Goal: Check status: Check status

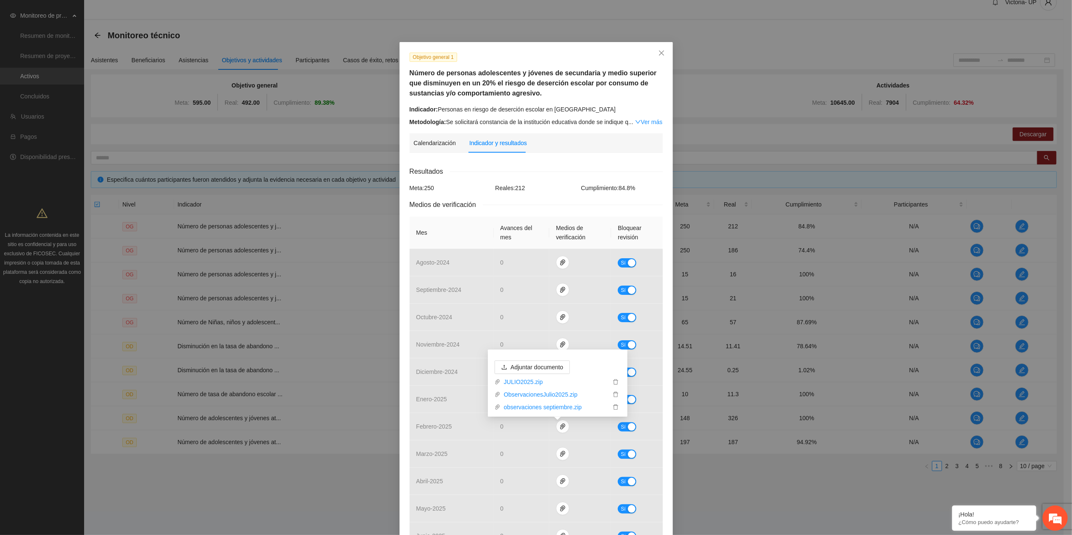
scroll to position [135, 0]
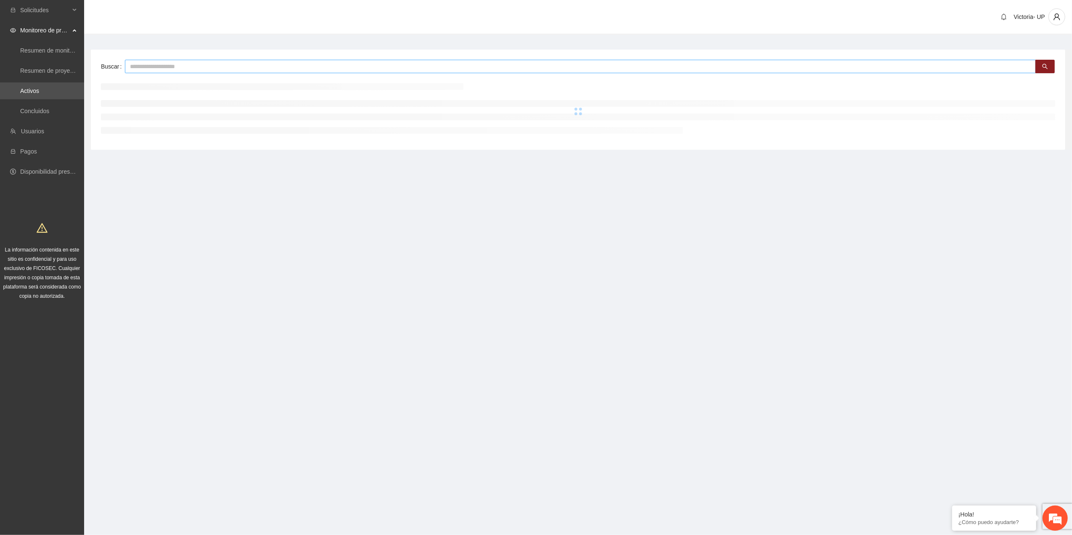
click at [145, 68] on input "text" at bounding box center [580, 66] width 911 height 13
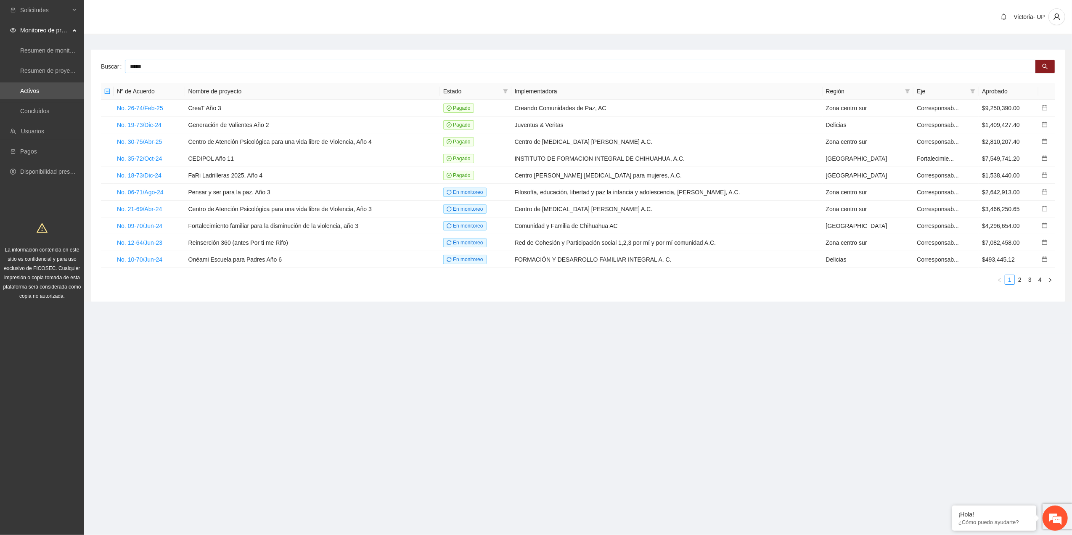
type input "*****"
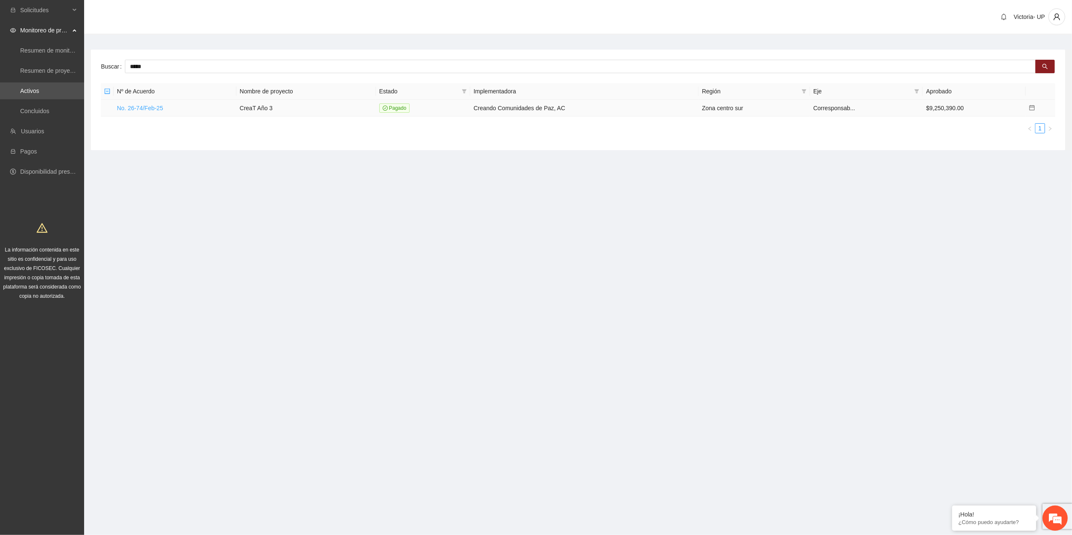
click at [140, 105] on link "No. 26-74/Feb-25" at bounding box center [140, 108] width 46 height 7
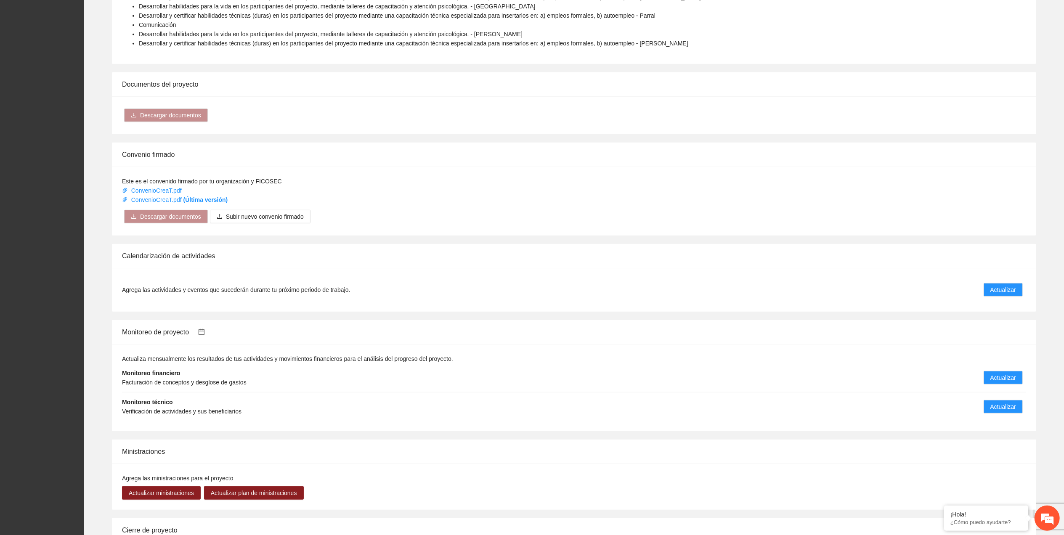
scroll to position [448, 0]
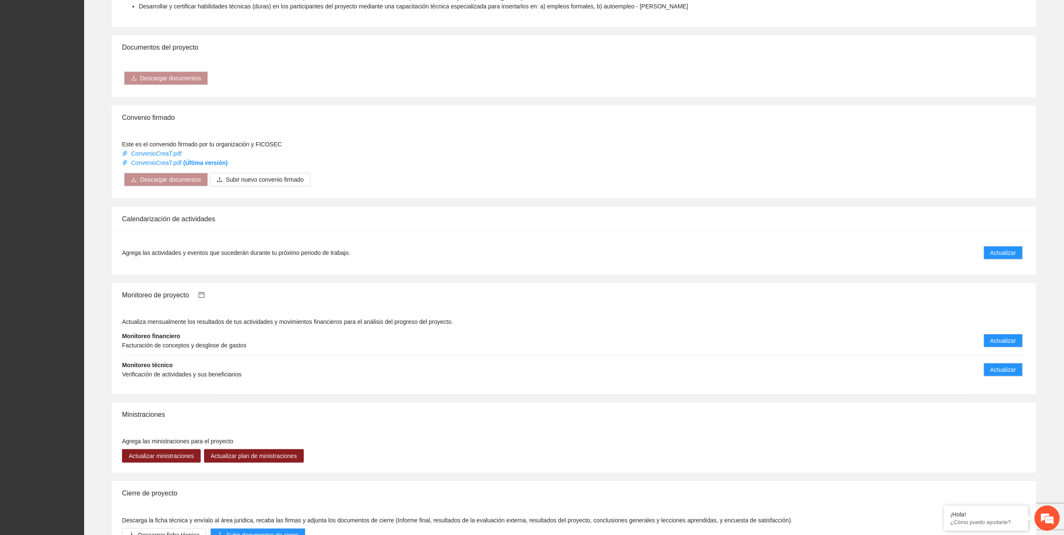
click at [205, 297] on icon "calendar" at bounding box center [201, 295] width 7 height 7
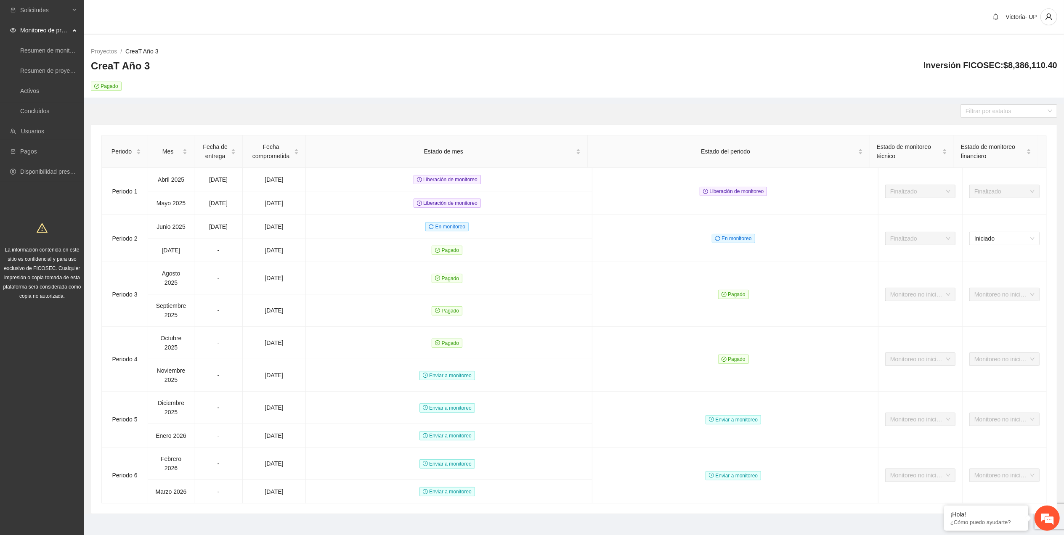
click at [138, 51] on link "CreaT Año 3" at bounding box center [141, 51] width 33 height 7
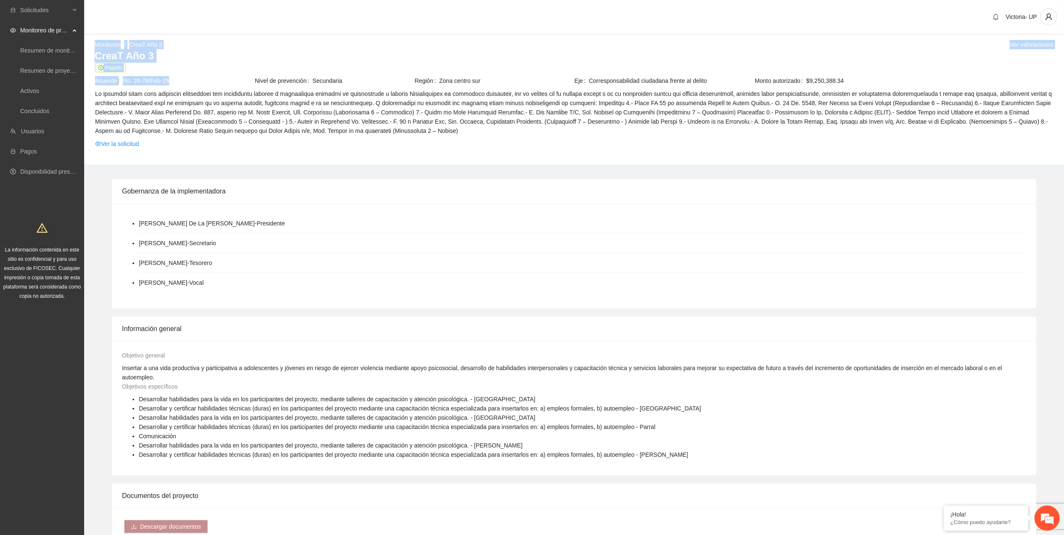
drag, startPoint x: 95, startPoint y: 49, endPoint x: 177, endPoint y: 81, distance: 87.6
click at [177, 81] on div "Monitoreo / CreaT Año 3 / Ver valoraciones CreaT Año 3 Pagado Acuerdo No. 26-74…" at bounding box center [574, 102] width 980 height 125
click at [461, 88] on tbody "Pagado Acuerdo No. 26-74/Feb-25 Nivel de prevención Secundaria Región Zona cent…" at bounding box center [574, 107] width 959 height 89
drag, startPoint x: 461, startPoint y: 88, endPoint x: 401, endPoint y: 56, distance: 68.5
click at [401, 56] on h3 "CreaT Año 3" at bounding box center [574, 55] width 959 height 13
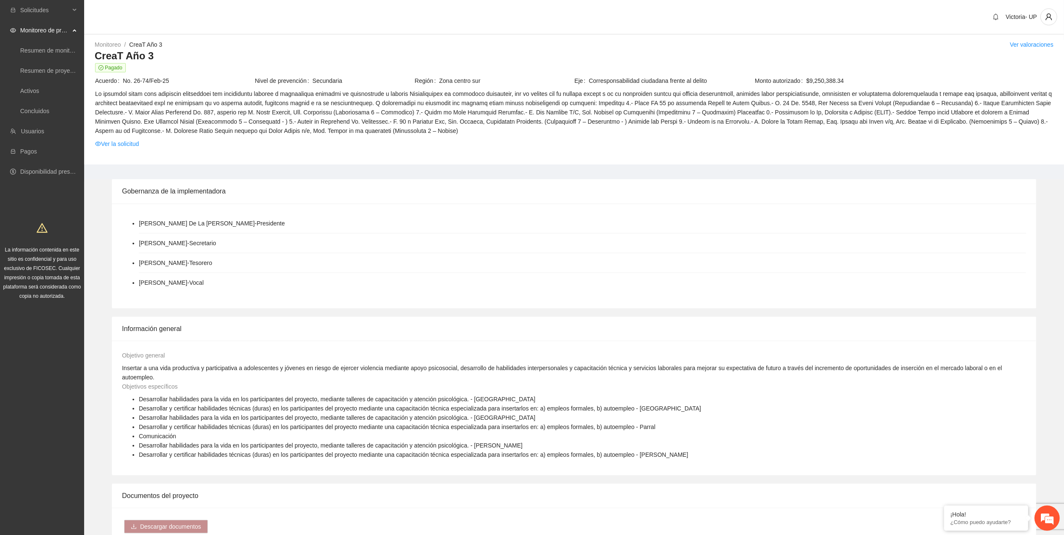
drag, startPoint x: 215, startPoint y: 82, endPoint x: 536, endPoint y: 130, distance: 325.1
click at [536, 130] on tbody "Pagado Acuerdo No. 26-74/Feb-25 Nivel de prevención Secundaria Región Zona cent…" at bounding box center [574, 107] width 959 height 89
drag, startPoint x: 536, startPoint y: 130, endPoint x: 523, endPoint y: 140, distance: 15.6
click at [523, 140] on span "Ver la solicitud" at bounding box center [574, 143] width 958 height 9
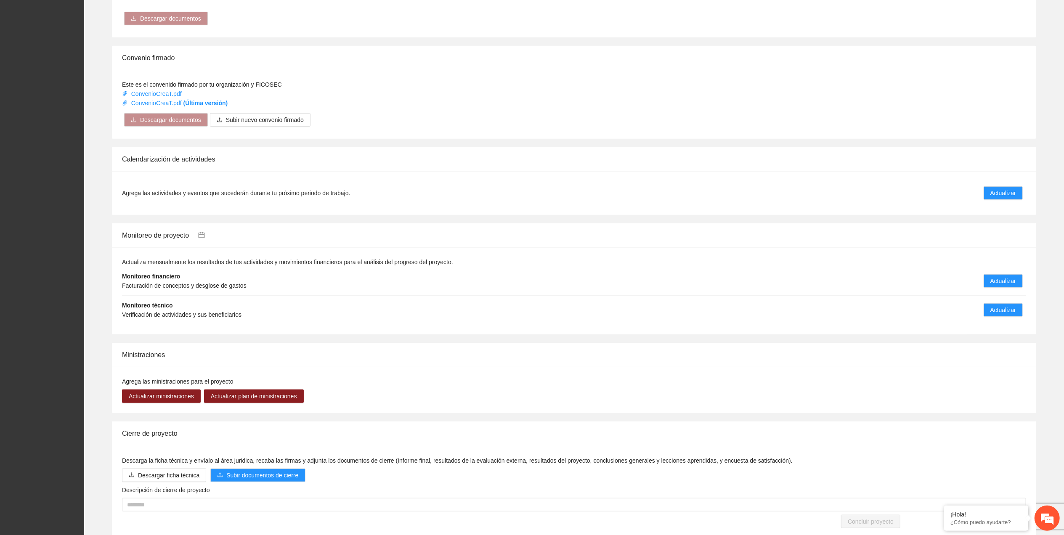
scroll to position [489, 0]
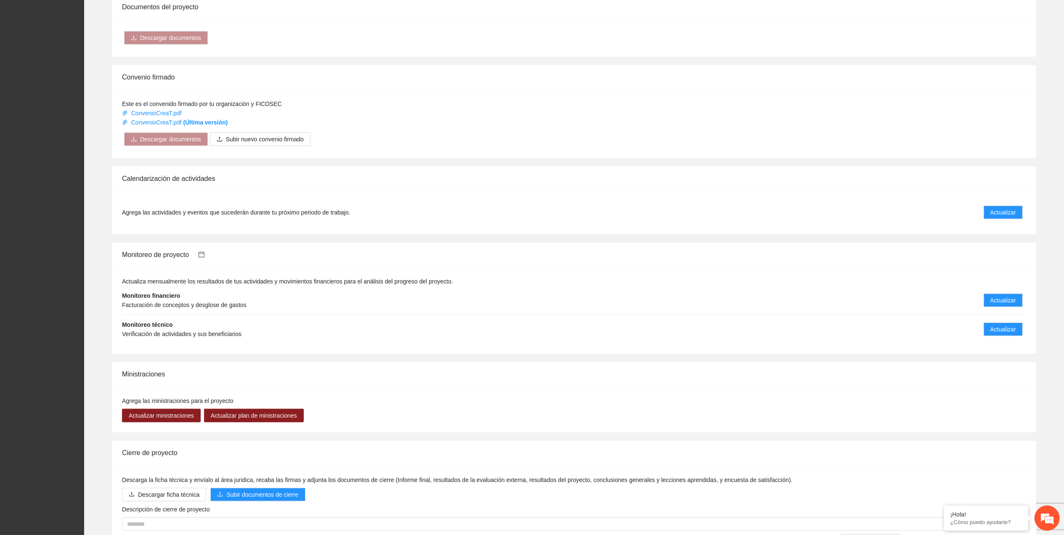
click at [204, 255] on icon "calendar" at bounding box center [202, 255] width 6 height 6
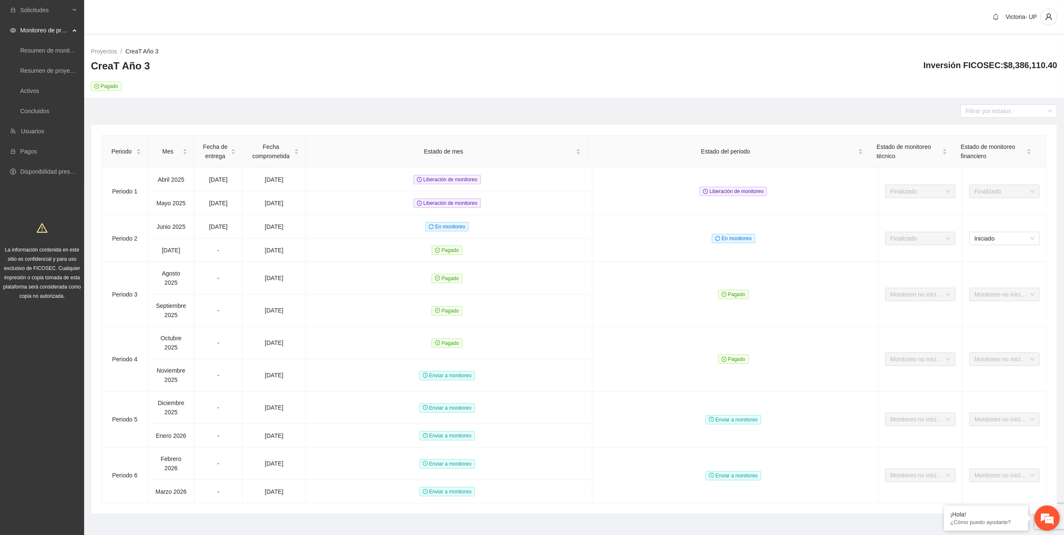
click at [1048, 518] on em at bounding box center [1047, 518] width 23 height 23
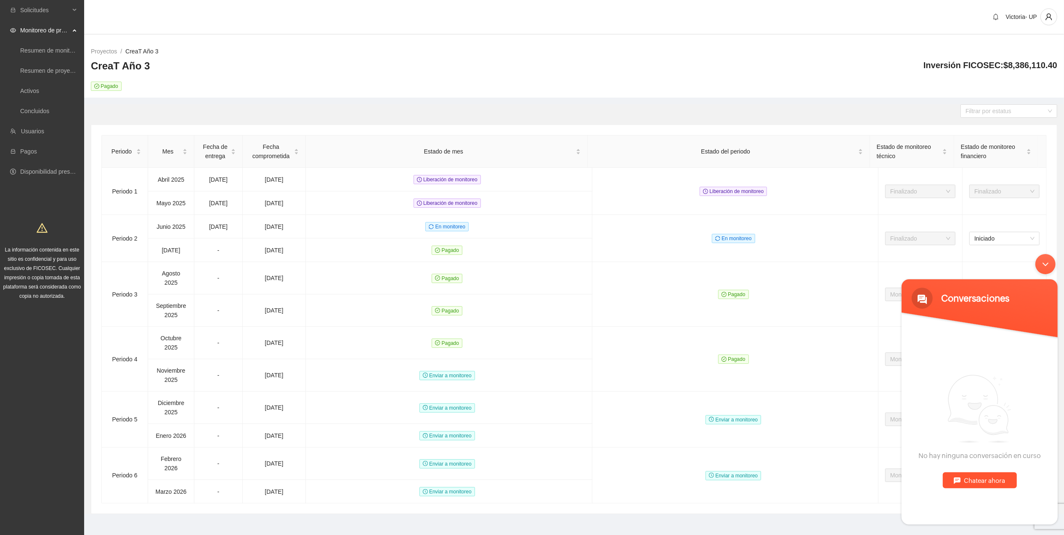
click at [133, 49] on link "CreaT Año 3" at bounding box center [141, 51] width 33 height 7
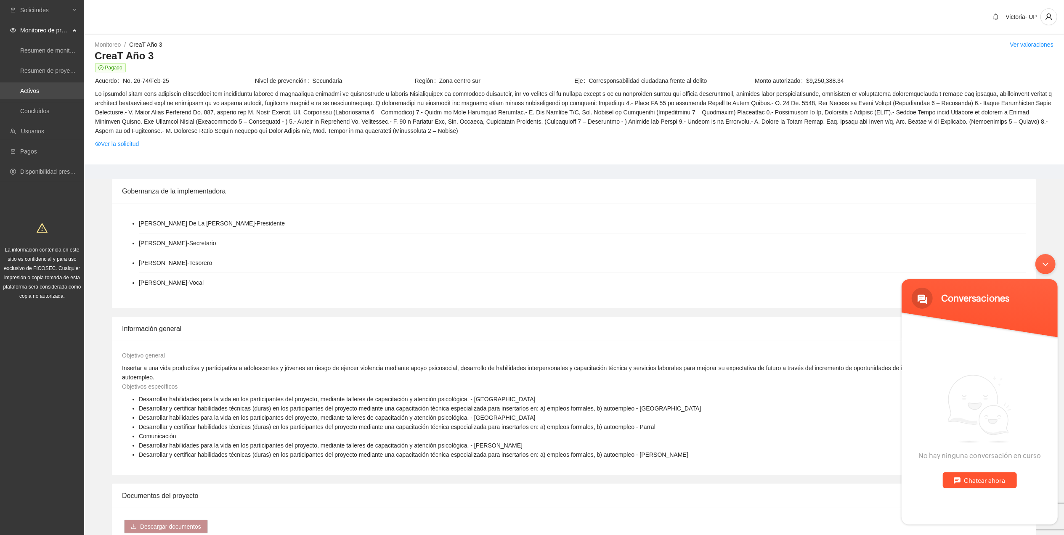
click at [36, 93] on link "Activos" at bounding box center [29, 90] width 19 height 7
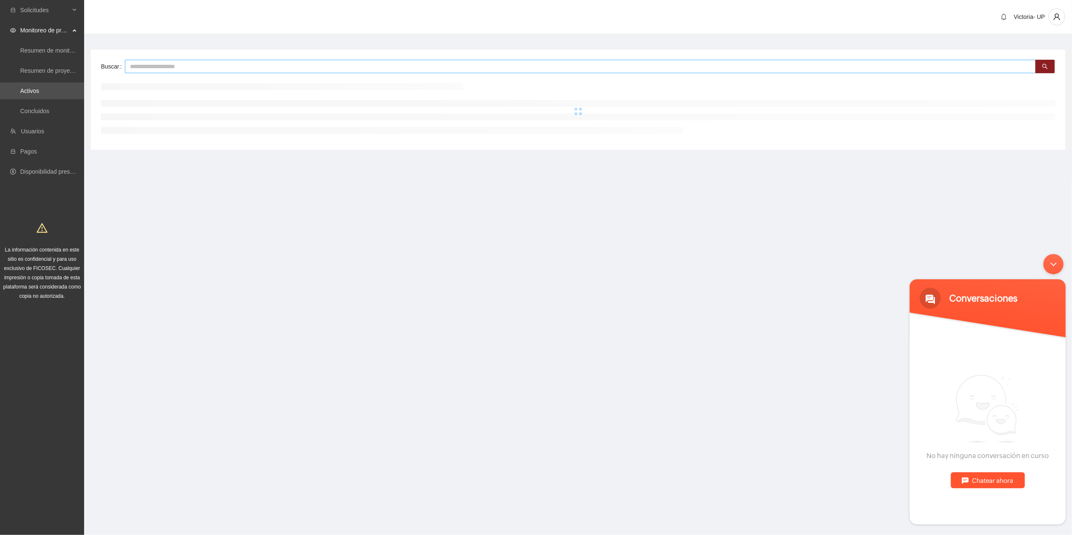
click at [186, 63] on input "text" at bounding box center [580, 66] width 911 height 13
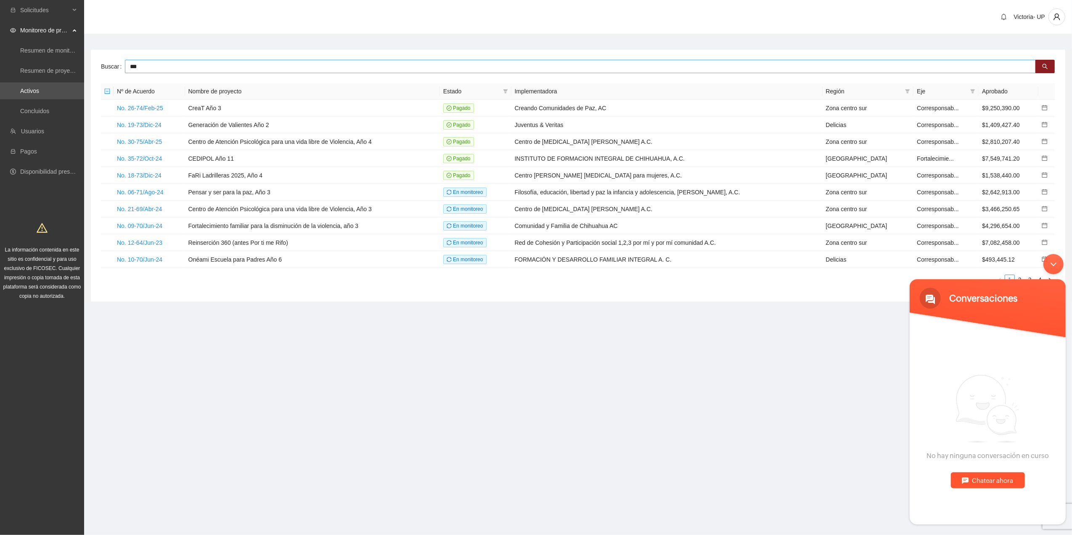
type input "***"
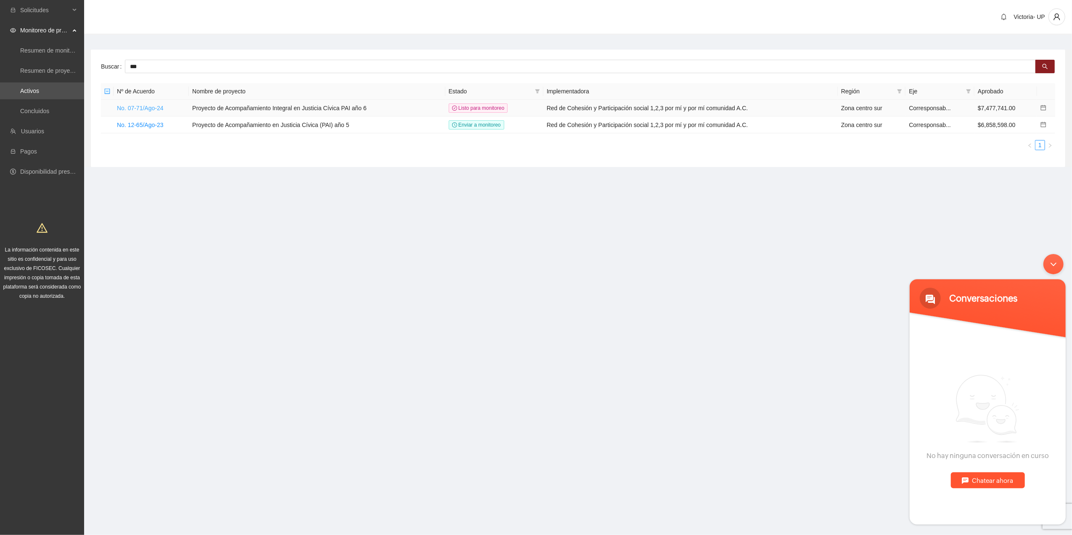
click at [152, 110] on link "No. 07-71/Ago-24" at bounding box center [140, 108] width 47 height 7
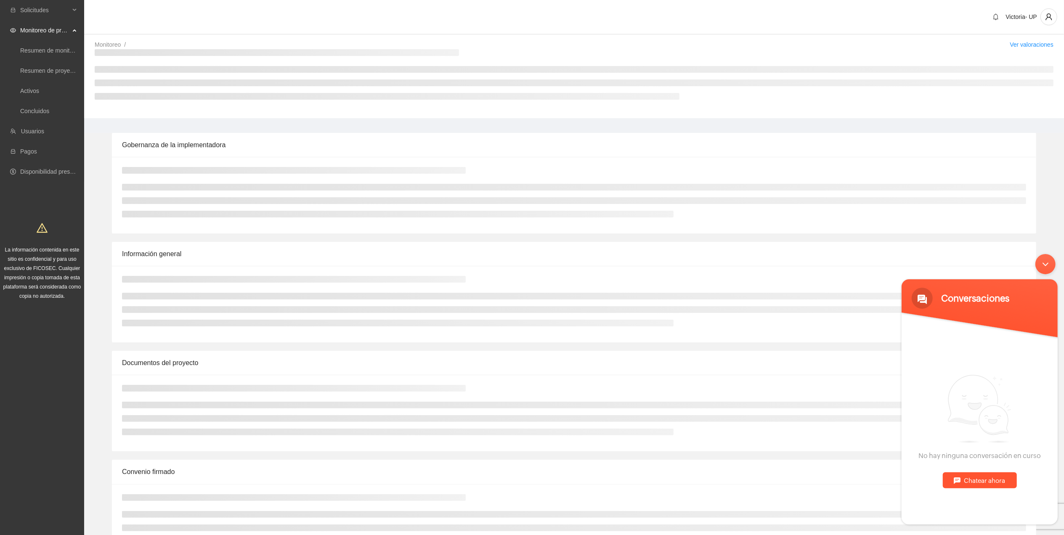
click at [1042, 267] on div "Minimizar ventana de chat en vivo" at bounding box center [1045, 264] width 20 height 20
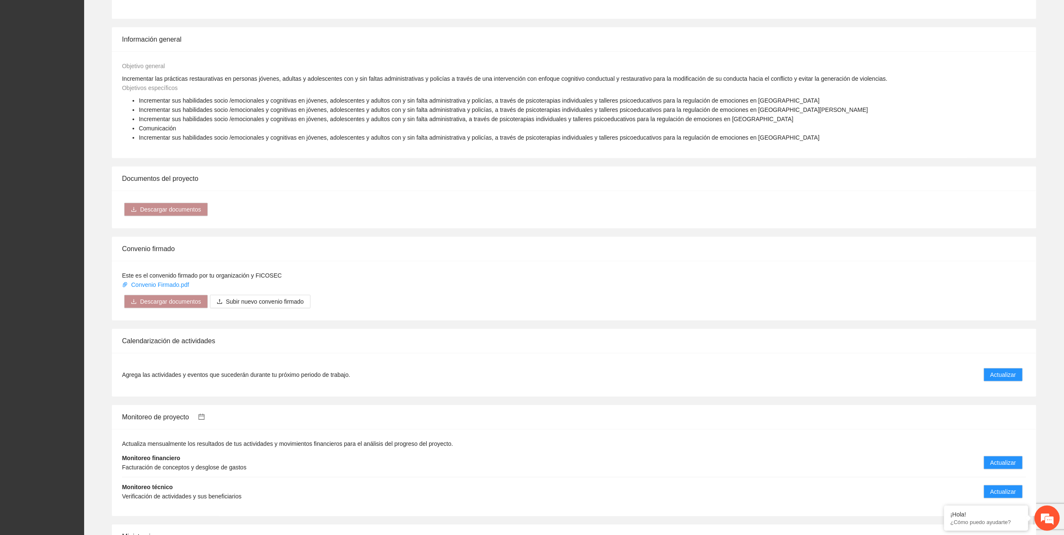
scroll to position [505, 0]
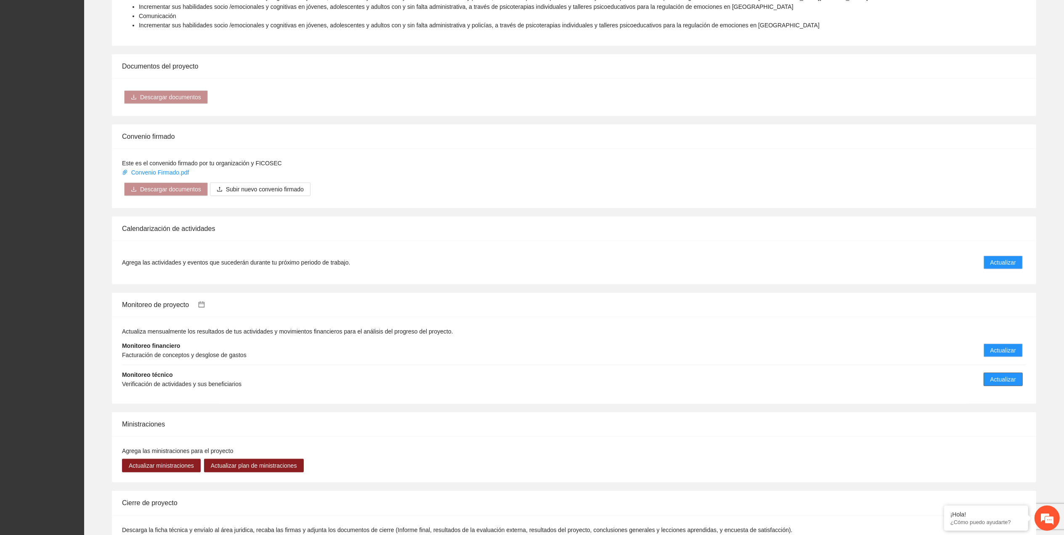
click at [1013, 381] on span "Actualizar" at bounding box center [1003, 379] width 26 height 9
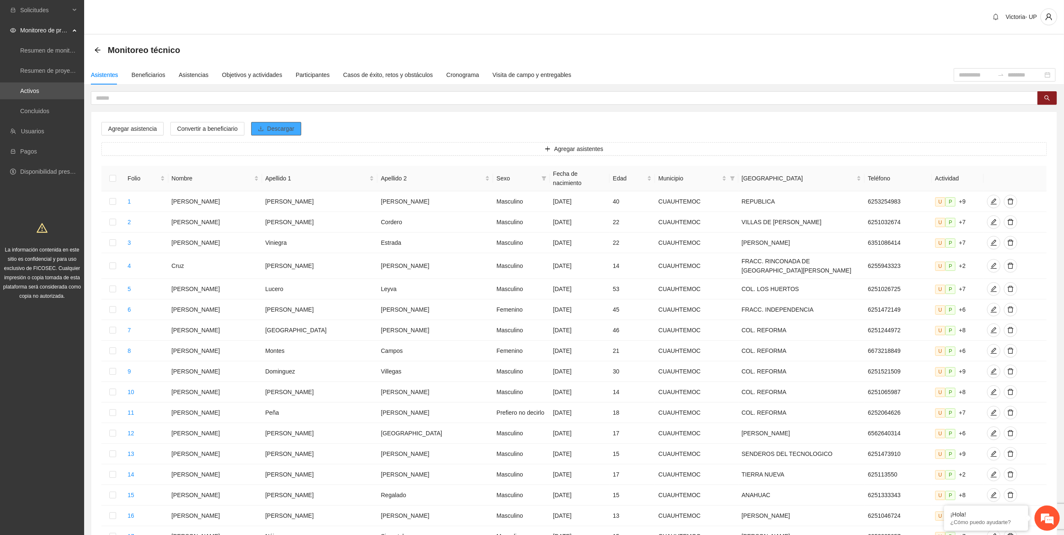
click at [287, 132] on span "Descargar" at bounding box center [280, 128] width 27 height 9
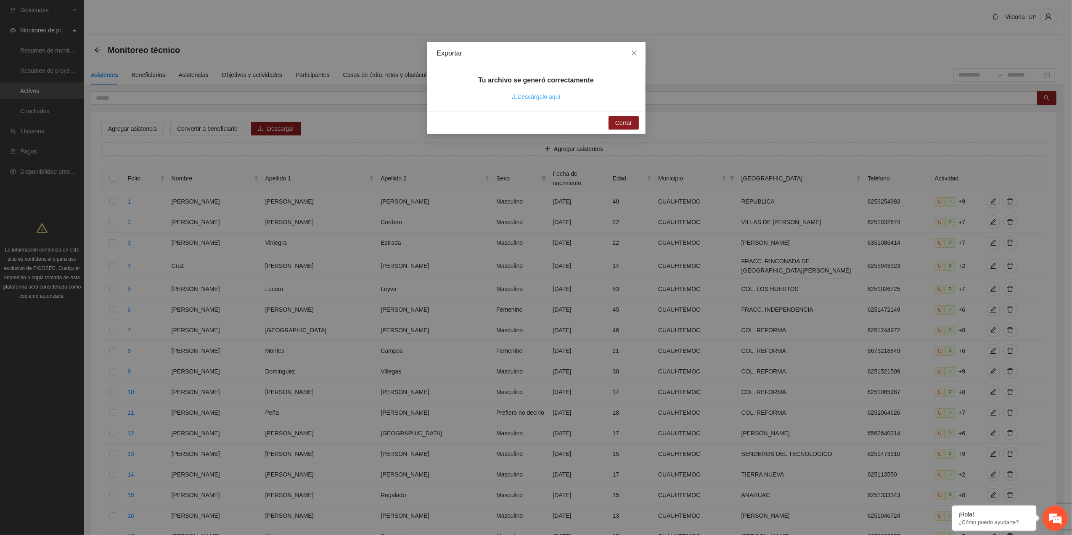
click at [537, 95] on link "Descárgalo aquí" at bounding box center [536, 96] width 49 height 7
drag, startPoint x: 633, startPoint y: 51, endPoint x: 393, endPoint y: 34, distance: 241.2
click at [632, 50] on icon "close" at bounding box center [634, 53] width 7 height 7
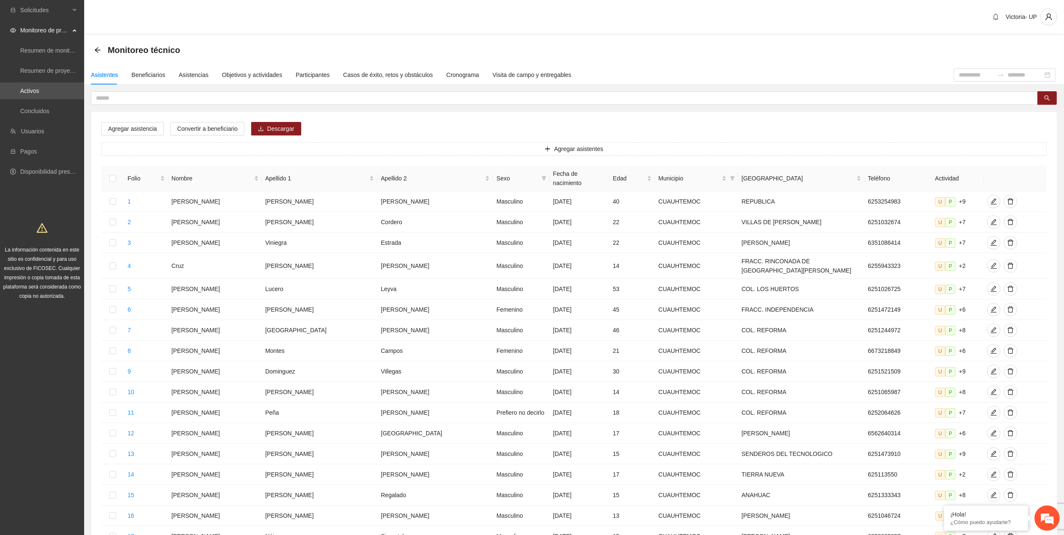
click at [94, 48] on icon "arrow-left" at bounding box center [97, 50] width 7 height 7
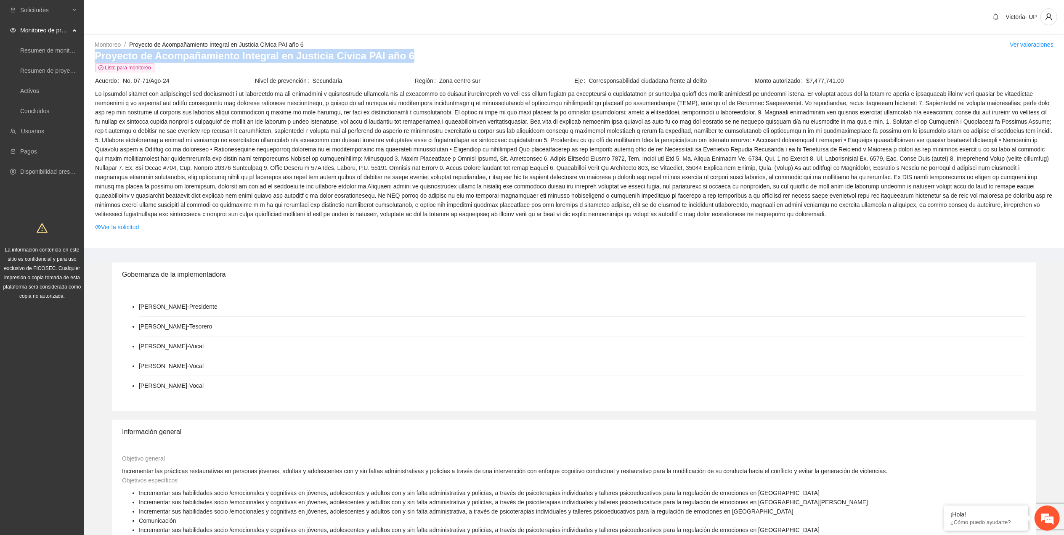
drag, startPoint x: 96, startPoint y: 56, endPoint x: 421, endPoint y: 61, distance: 325.6
click at [421, 61] on h3 "Proyecto de Acompañamiento Integral en Justicia Cívica PAI año 6" at bounding box center [574, 55] width 959 height 13
copy h3 "Proyecto de Acompañamiento Integral en Justicia Cívica PAI año 6"
click at [39, 89] on link "Activos" at bounding box center [29, 90] width 19 height 7
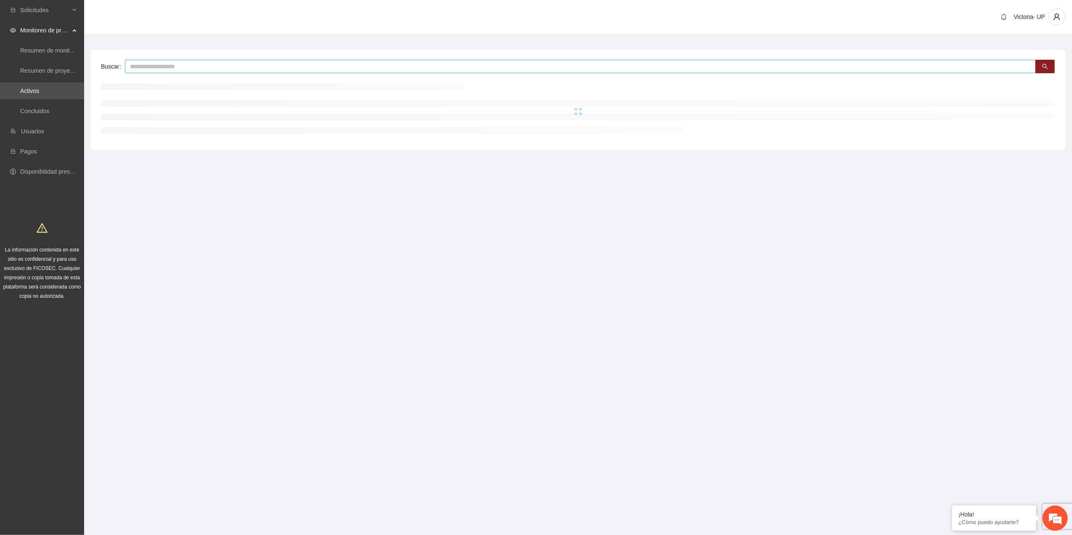
click at [206, 66] on input "text" at bounding box center [580, 66] width 911 height 13
type input "*******"
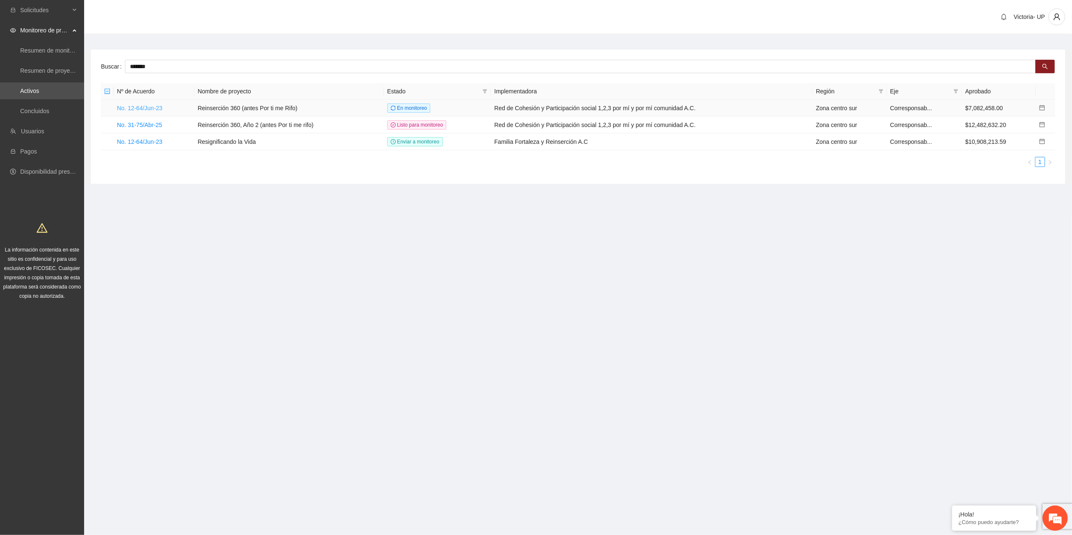
click at [150, 109] on link "No. 12-64/Jun-23" at bounding box center [139, 108] width 45 height 7
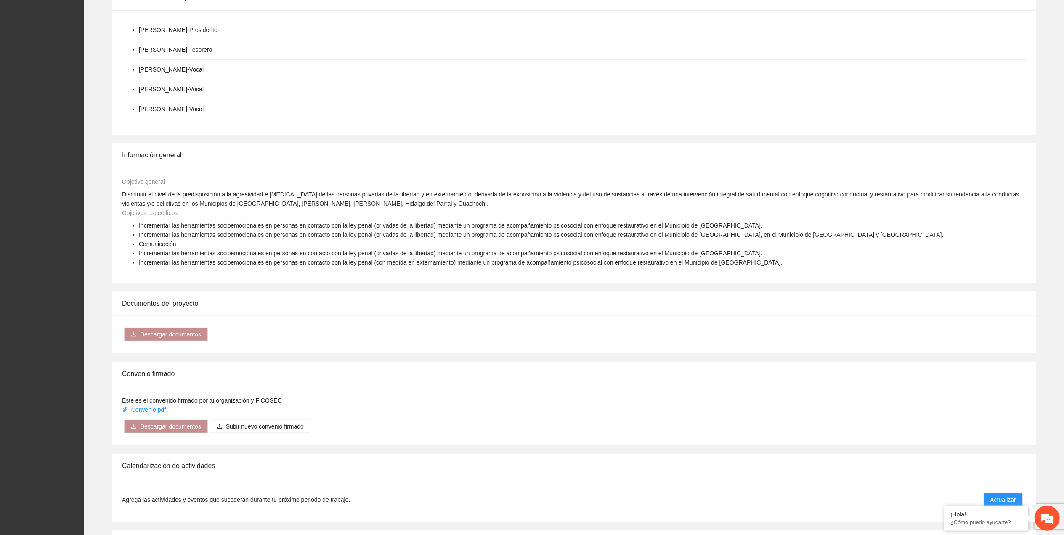
scroll to position [617, 0]
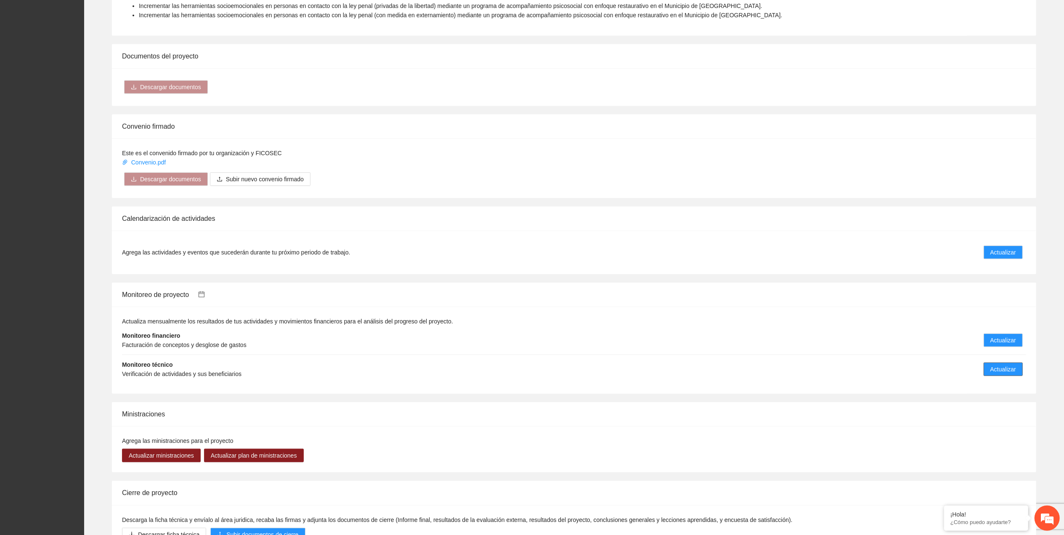
click at [997, 365] on span "Actualizar" at bounding box center [1003, 369] width 26 height 9
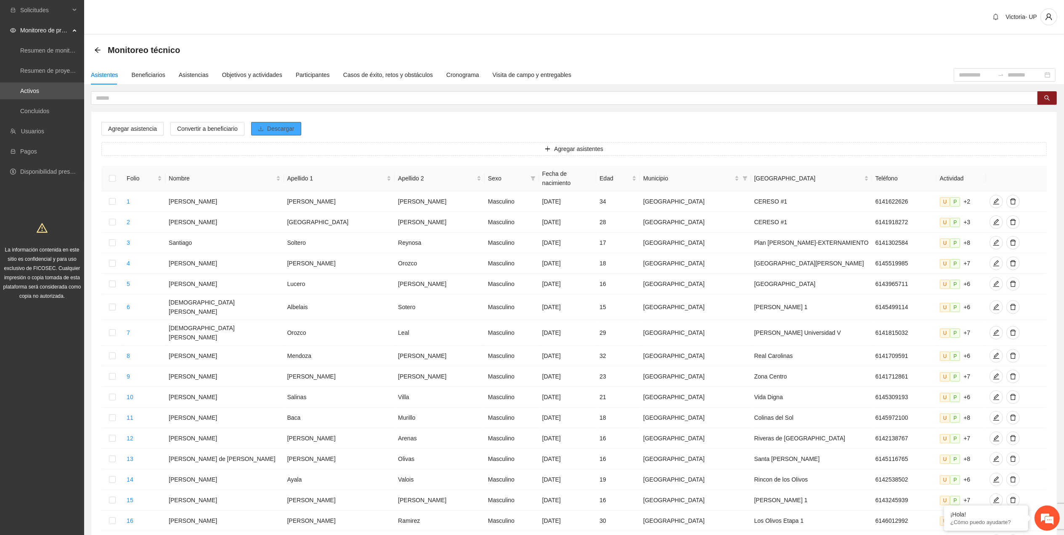
click at [276, 131] on span "Descargar" at bounding box center [280, 128] width 27 height 9
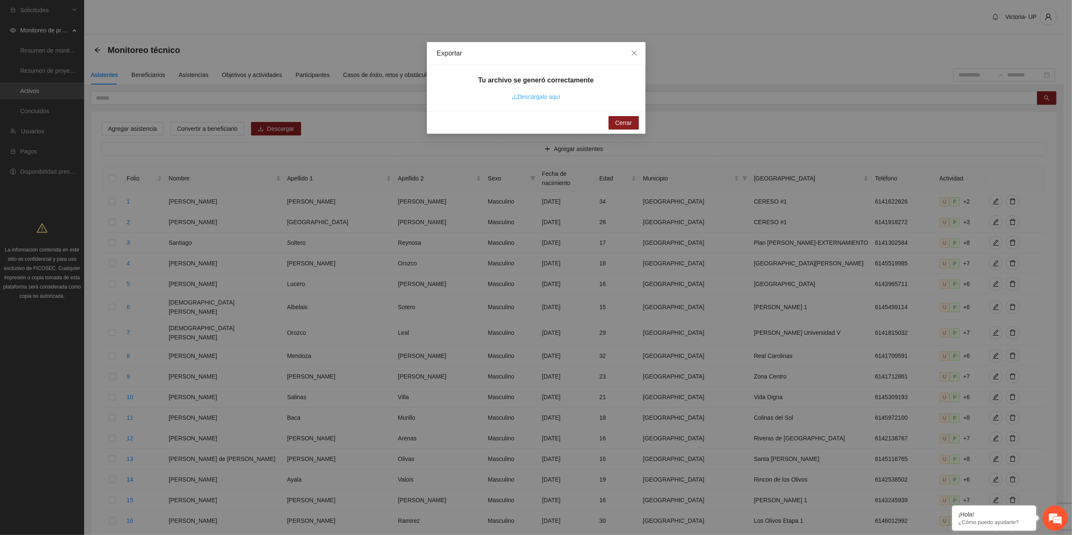
click at [527, 98] on link "Descárgalo aquí" at bounding box center [536, 96] width 49 height 7
drag, startPoint x: 632, startPoint y: 54, endPoint x: 241, endPoint y: 80, distance: 391.6
click at [629, 56] on span "Close" at bounding box center [634, 53] width 23 height 23
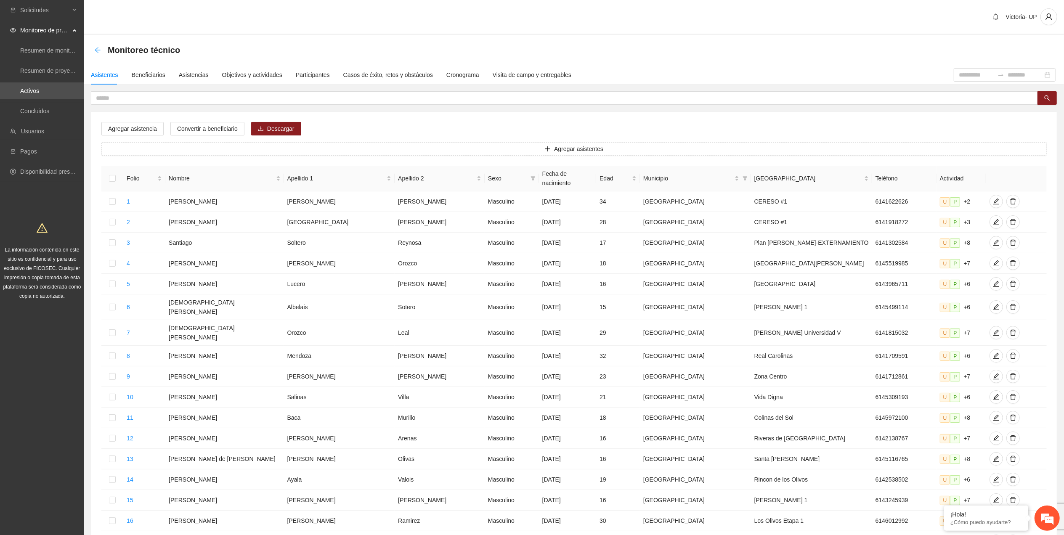
click at [100, 51] on div "Monitoreo técnico" at bounding box center [139, 49] width 91 height 13
click at [98, 51] on icon "arrow-left" at bounding box center [97, 50] width 7 height 7
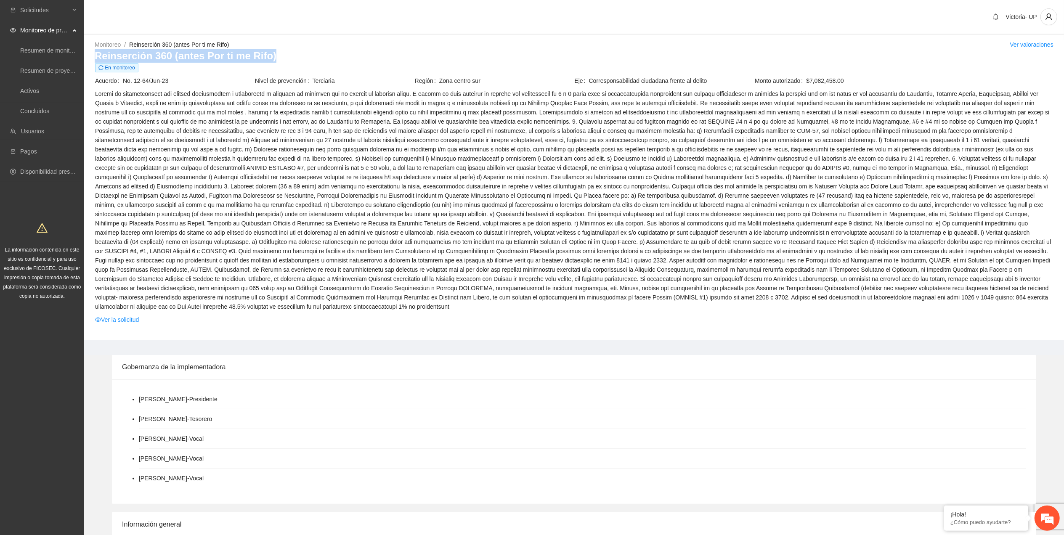
drag, startPoint x: 94, startPoint y: 54, endPoint x: 315, endPoint y: 54, distance: 220.4
click at [315, 54] on h3 "Reinserción 360 (antes Por ti me Rifo)" at bounding box center [574, 55] width 959 height 13
copy h3 "Reinserción 360 (antes Por ti me Rifo)"
drag, startPoint x: 355, startPoint y: 145, endPoint x: 333, endPoint y: 178, distance: 39.3
click at [353, 146] on span at bounding box center [574, 200] width 958 height 222
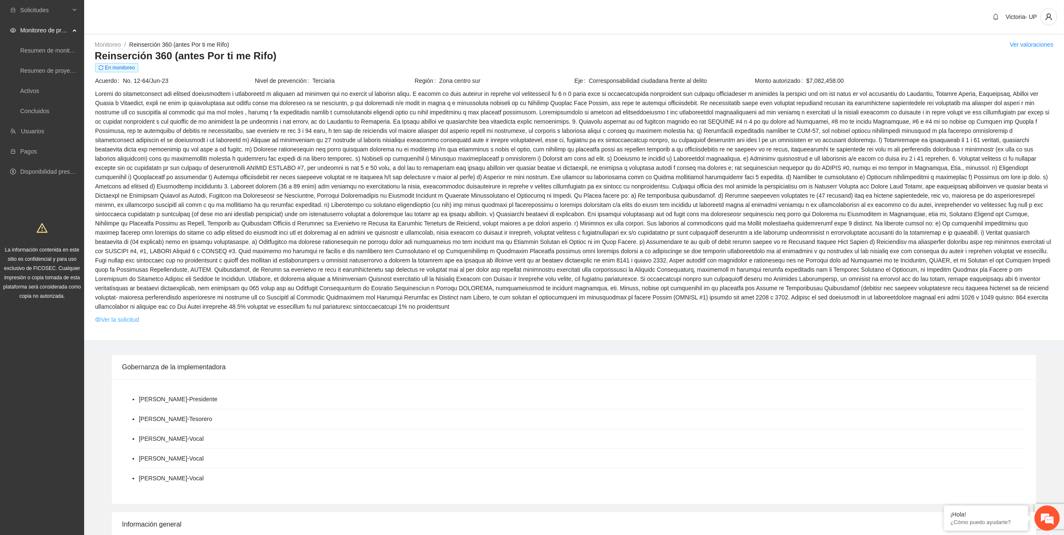
click at [117, 315] on link "Ver la solicitud" at bounding box center [117, 319] width 44 height 9
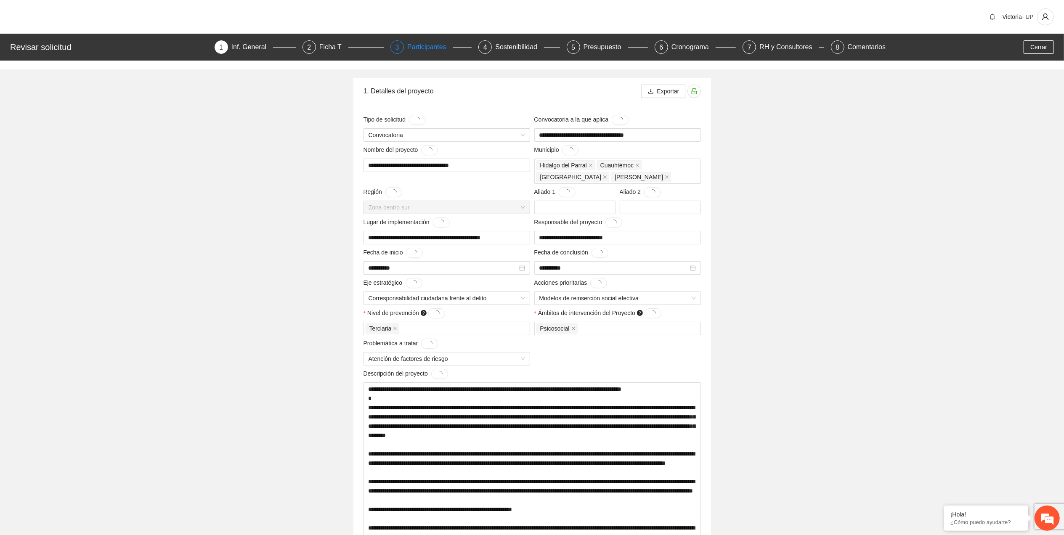
click at [419, 48] on div "Participantes" at bounding box center [430, 46] width 46 height 13
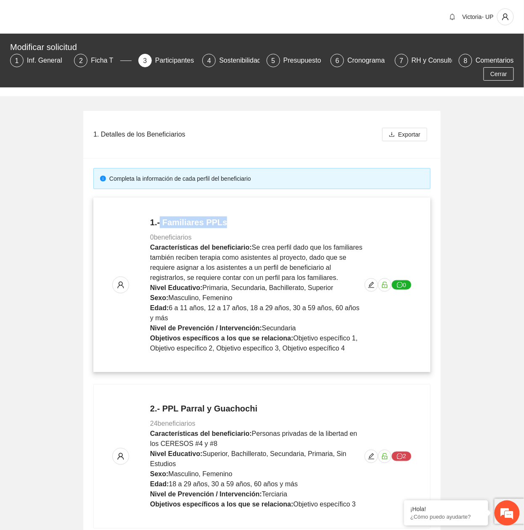
drag, startPoint x: 228, startPoint y: 223, endPoint x: 159, endPoint y: 226, distance: 69.1
click at [159, 226] on h4 "1.- Familiares PPLs" at bounding box center [257, 223] width 215 height 12
copy h4 "Familiares PPLs"
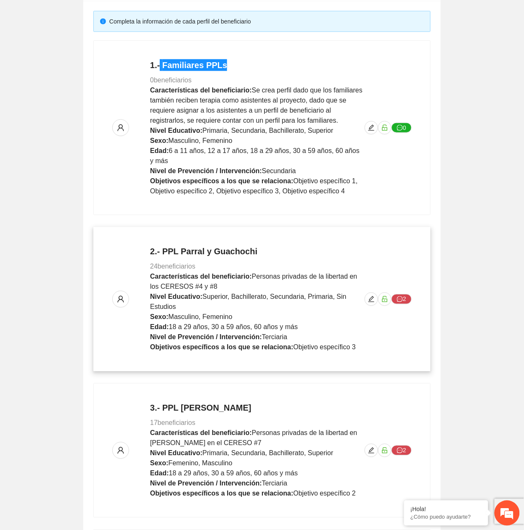
scroll to position [224, 0]
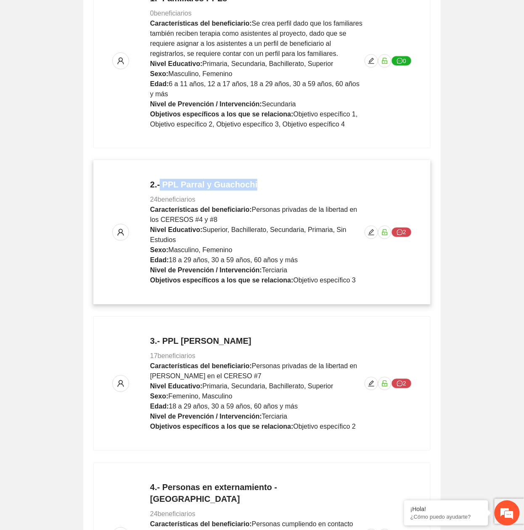
drag, startPoint x: 271, startPoint y: 184, endPoint x: 161, endPoint y: 185, distance: 110.6
click at [161, 185] on h4 "2.- PPL Parral y Guachochi" at bounding box center [257, 185] width 215 height 12
copy h4 "PPL Parral y Guachochi"
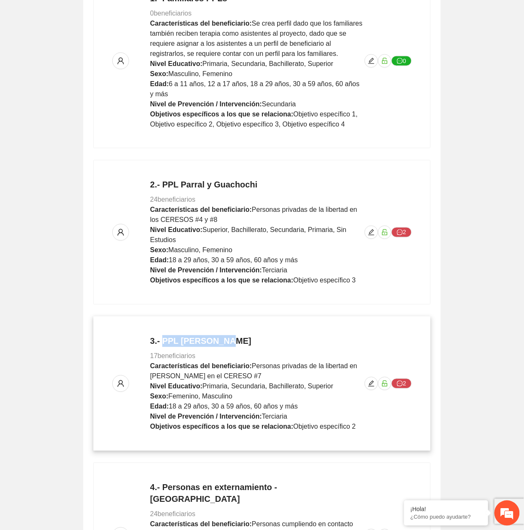
drag, startPoint x: 236, startPoint y: 338, endPoint x: 165, endPoint y: 339, distance: 71.5
click at [165, 339] on h4 "3.- PPL Cuauhtémoc" at bounding box center [257, 342] width 215 height 12
copy h4 "PPL Cuauhtémoc"
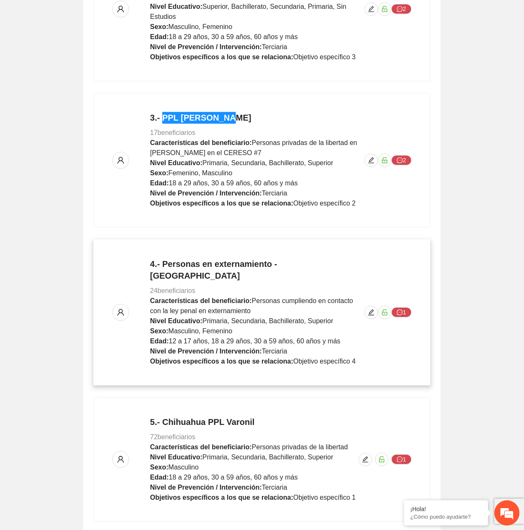
scroll to position [448, 0]
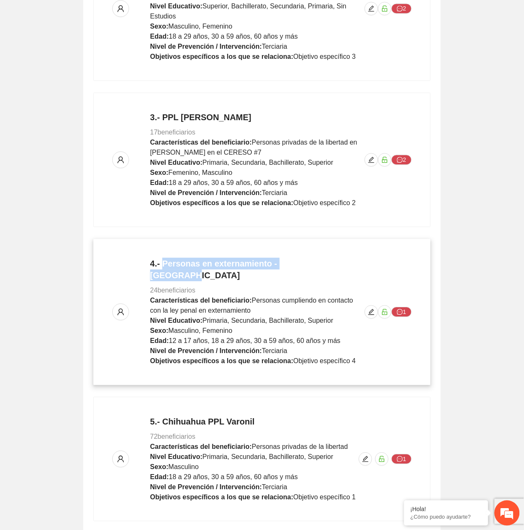
drag, startPoint x: 324, startPoint y: 264, endPoint x: 164, endPoint y: 265, distance: 159.8
click at [164, 265] on h4 "4.- Personas en externamiento - Chihuahua" at bounding box center [257, 270] width 215 height 24
copy h4 "Personas en externamiento - Chihuahua"
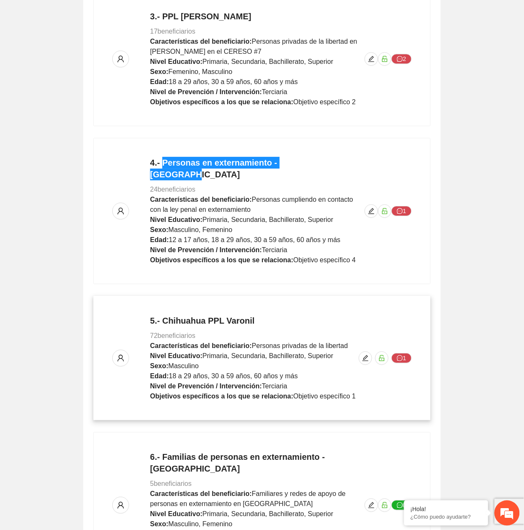
scroll to position [617, 0]
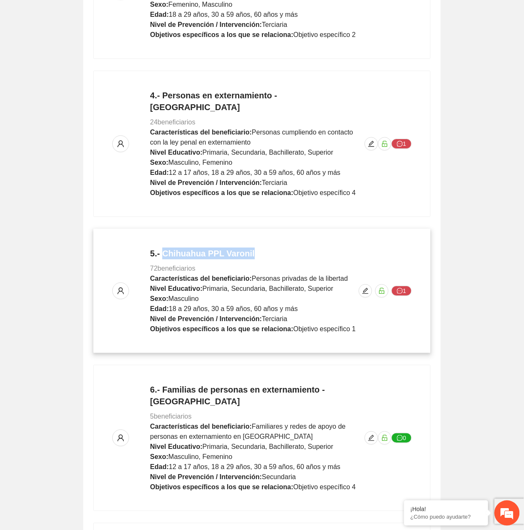
drag, startPoint x: 261, startPoint y: 241, endPoint x: 165, endPoint y: 243, distance: 95.9
click at [165, 248] on h4 "5.- Chihuahua PPL Varonil" at bounding box center [253, 254] width 206 height 12
copy h4 "Chihuahua PPL Varonil"
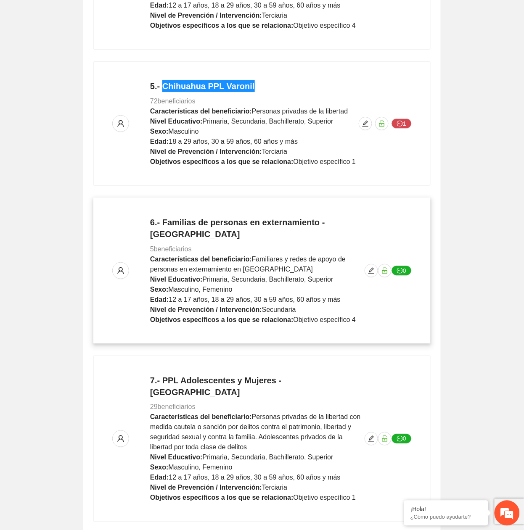
scroll to position [785, 0]
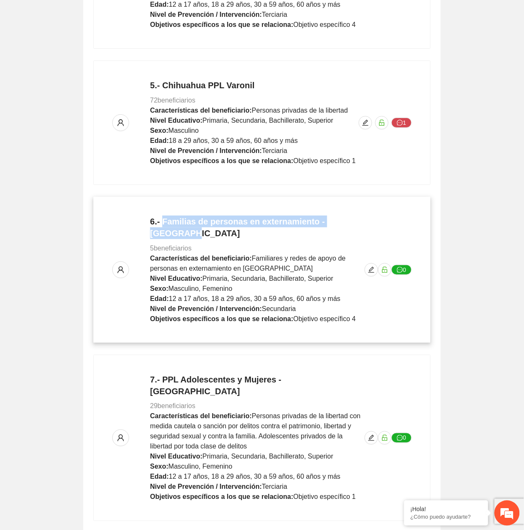
drag, startPoint x: 376, startPoint y: 211, endPoint x: 165, endPoint y: 216, distance: 211.2
click at [164, 216] on div "6.- Familias de personas en externamiento - Chihuahua 5 beneficiarios Caracterí…" at bounding box center [262, 270] width 300 height 109
copy h4 "Familias de personas en externamiento - Chihuahua"
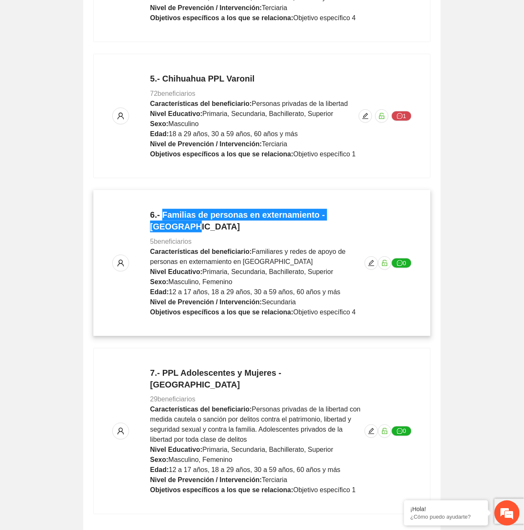
scroll to position [803, 0]
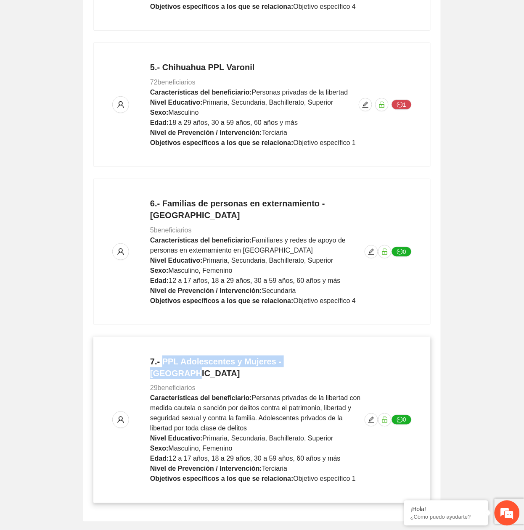
drag, startPoint x: 329, startPoint y: 339, endPoint x: 164, endPoint y: 342, distance: 164.9
click at [164, 356] on h4 "7.- PPL Adolescentes y Mujeres - Chihuahua" at bounding box center [257, 368] width 215 height 24
copy h4 "PPL Adolescentes y Mujeres - Chihuahua"
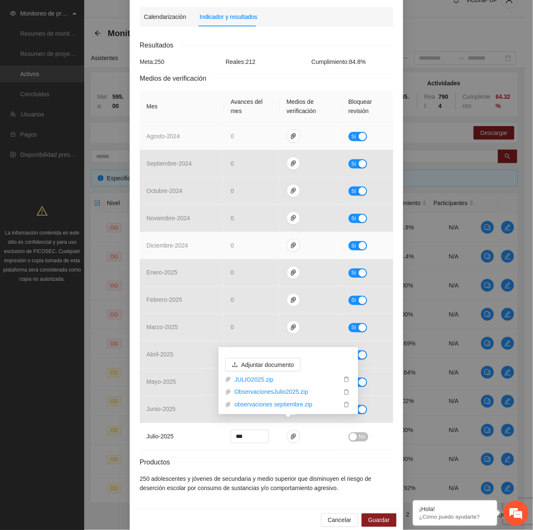
scroll to position [140, 0]
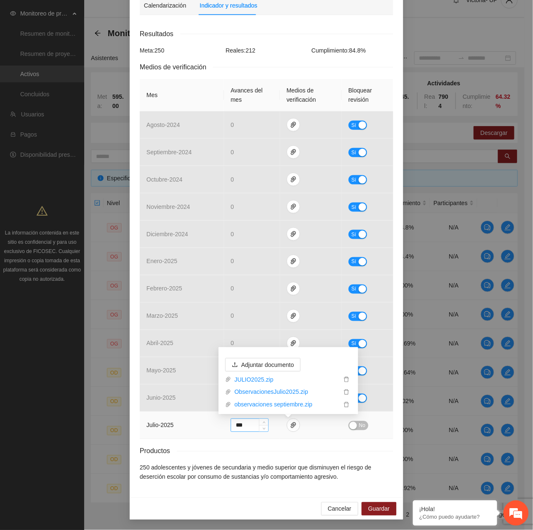
click at [242, 424] on input "***" at bounding box center [249, 425] width 37 height 13
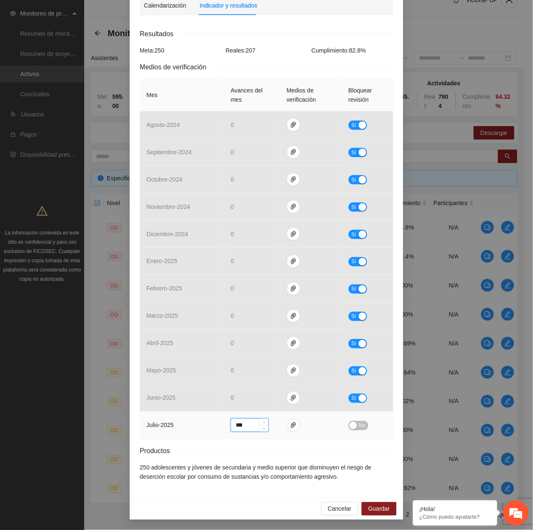
type input "***"
drag, startPoint x: 357, startPoint y: 423, endPoint x: 359, endPoint y: 433, distance: 10.3
click at [359, 424] on span "No" at bounding box center [362, 425] width 6 height 9
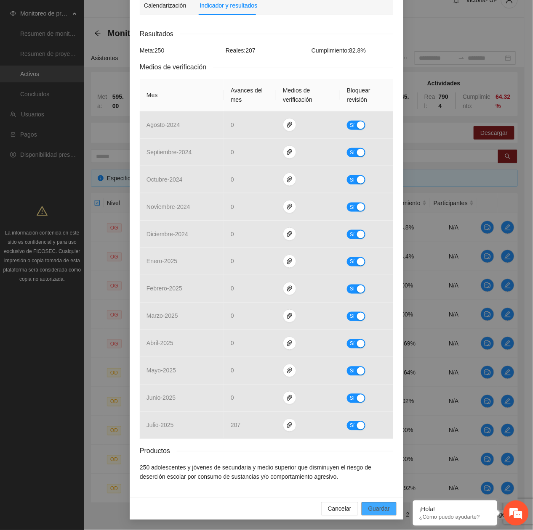
click at [374, 509] on span "Guardar" at bounding box center [378, 509] width 21 height 9
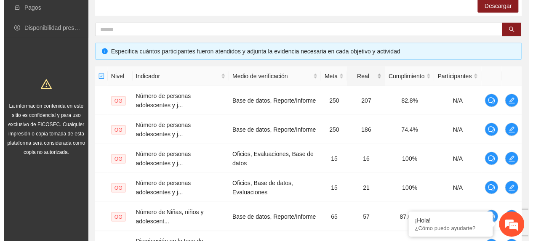
scroll to position [185, 0]
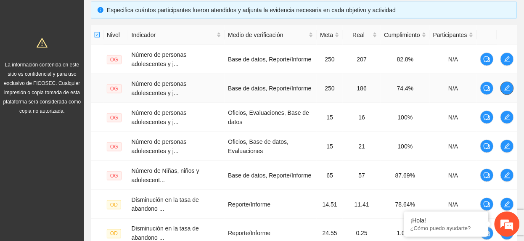
click at [509, 89] on icon "edit" at bounding box center [507, 88] width 7 height 7
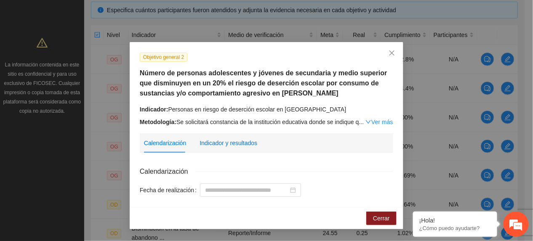
click at [211, 146] on div "Indicador y resultados" at bounding box center [228, 142] width 58 height 9
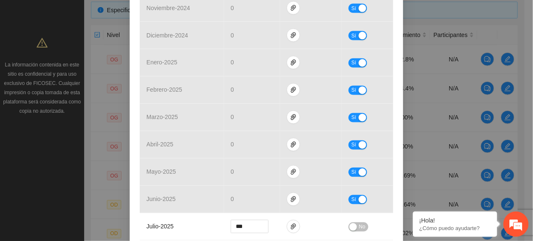
scroll to position [420, 0]
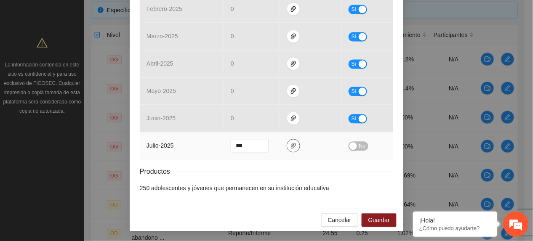
click at [287, 147] on span "paper-clip" at bounding box center [293, 145] width 13 height 7
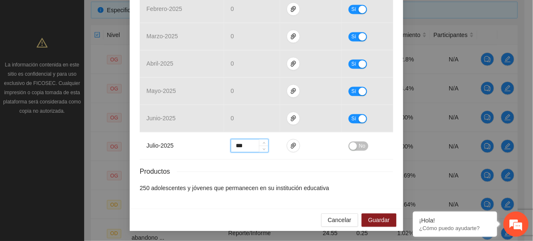
drag, startPoint x: 248, startPoint y: 144, endPoint x: 24, endPoint y: 193, distance: 229.0
click at [29, 189] on div "Objetivo general 2 Número de personas adolescentes y jóvenes de secundaria y me…" at bounding box center [266, 120] width 533 height 241
type input "***"
drag, startPoint x: 358, startPoint y: 143, endPoint x: 359, endPoint y: 148, distance: 4.6
click at [359, 144] on span "No" at bounding box center [362, 145] width 6 height 9
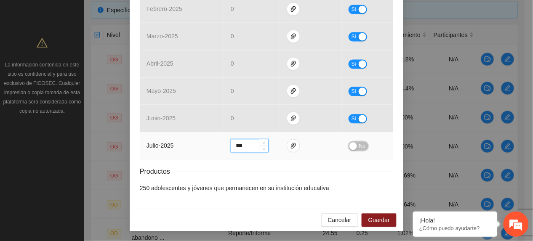
scroll to position [419, 0]
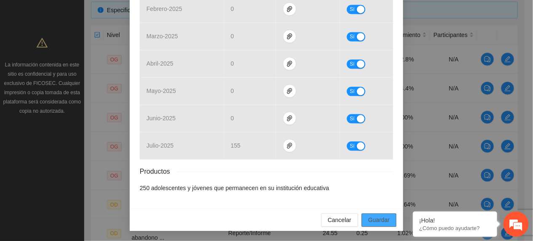
drag, startPoint x: 390, startPoint y: 218, endPoint x: 411, endPoint y: 233, distance: 25.6
click at [390, 218] on button "Guardar" at bounding box center [378, 219] width 35 height 13
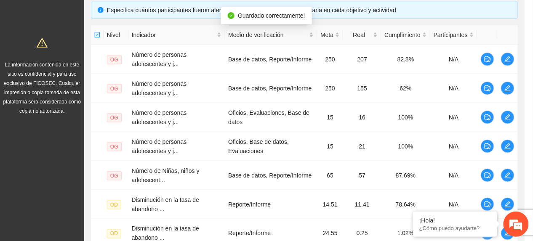
scroll to position [377, 0]
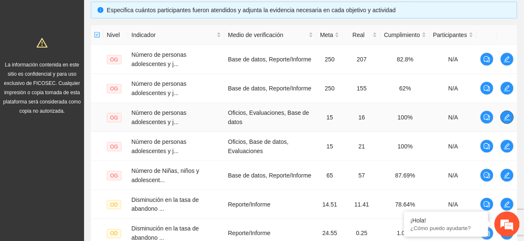
click at [509, 117] on icon "edit" at bounding box center [507, 117] width 7 height 7
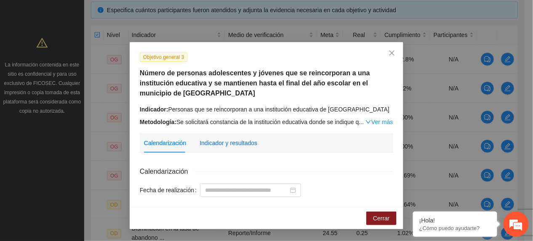
click at [240, 139] on div "Indicador y resultados" at bounding box center [228, 142] width 58 height 9
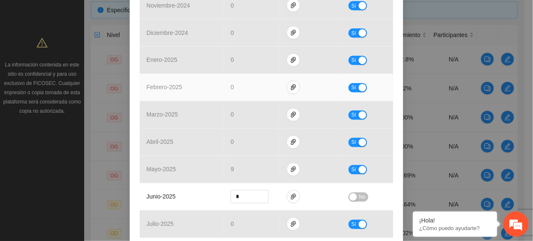
scroll to position [410, 0]
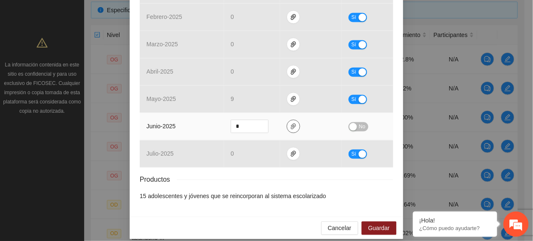
click at [290, 128] on icon "paper-clip" at bounding box center [293, 126] width 7 height 7
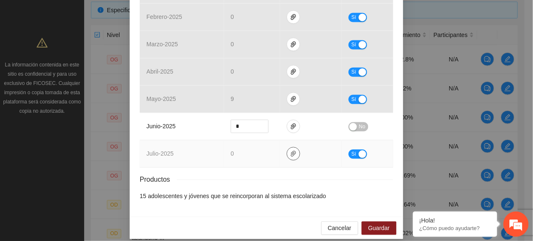
click at [287, 155] on span "paper-clip" at bounding box center [293, 153] width 13 height 7
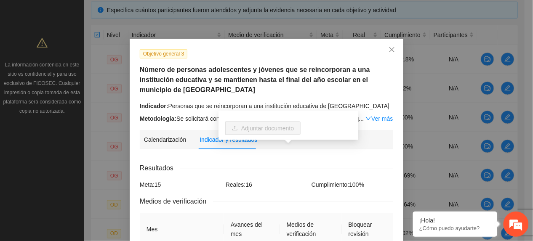
scroll to position [0, 0]
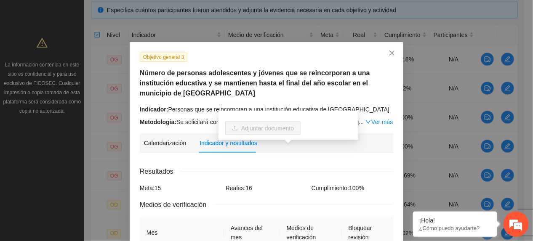
click at [198, 76] on h5 "Número de personas adolescentes y jóvenes que se reincorporan a una institución…" at bounding box center [266, 83] width 253 height 30
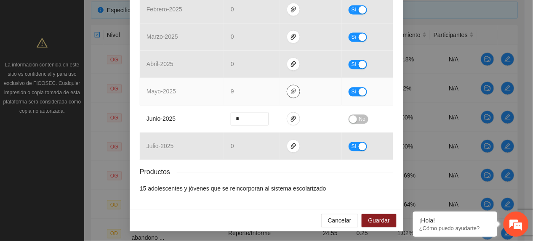
scroll to position [420, 0]
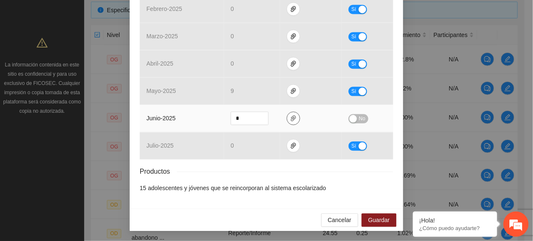
click at [290, 120] on icon "paper-clip" at bounding box center [293, 118] width 7 height 7
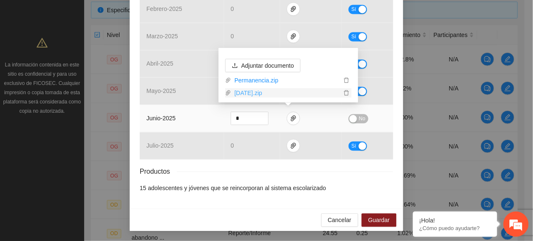
click at [257, 95] on link "Junio2025.zip" at bounding box center [286, 92] width 110 height 9
click at [206, 123] on td "junio - 2025" at bounding box center [182, 118] width 84 height 27
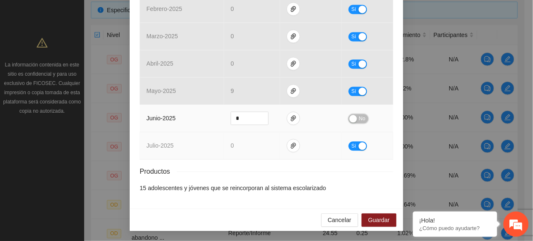
drag, startPoint x: 357, startPoint y: 114, endPoint x: 369, endPoint y: 154, distance: 41.9
click at [359, 114] on span "No" at bounding box center [362, 118] width 6 height 9
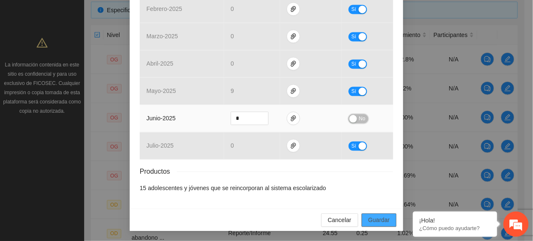
scroll to position [419, 0]
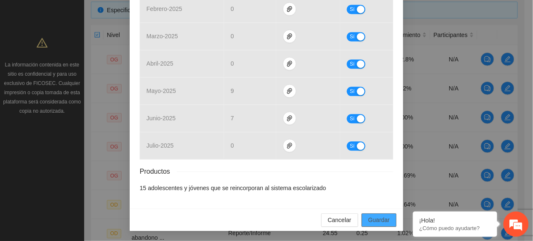
click at [376, 221] on span "Guardar" at bounding box center [378, 219] width 21 height 9
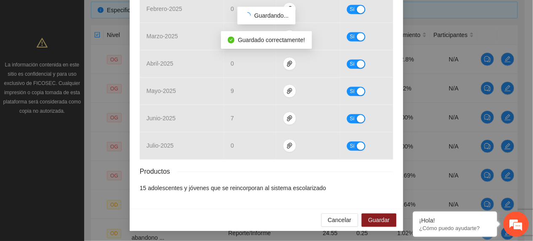
scroll to position [377, 0]
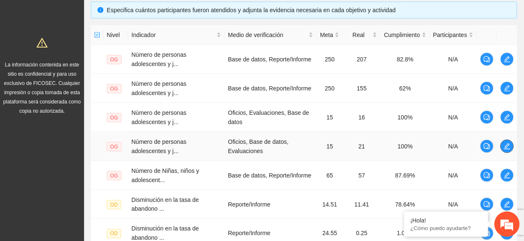
click at [507, 148] on icon "edit" at bounding box center [507, 146] width 7 height 7
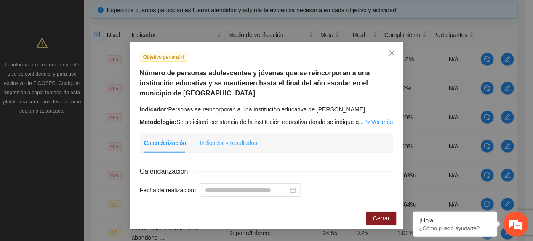
click at [226, 147] on div "Indicador y resultados" at bounding box center [228, 142] width 58 height 19
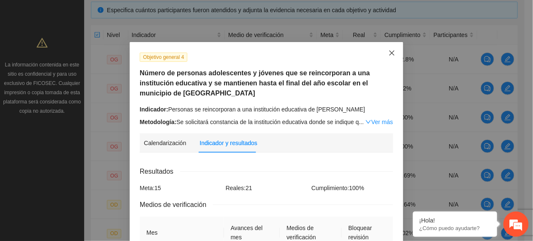
click at [388, 51] on icon "close" at bounding box center [391, 53] width 7 height 7
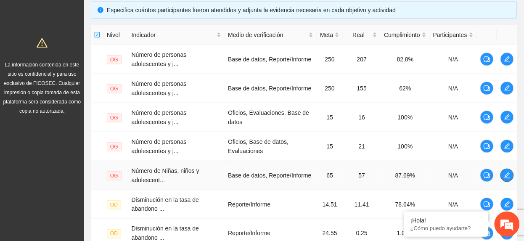
click at [505, 177] on icon "edit" at bounding box center [507, 175] width 7 height 7
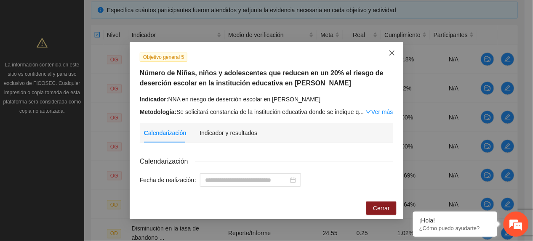
click at [384, 53] on span "Close" at bounding box center [391, 53] width 23 height 23
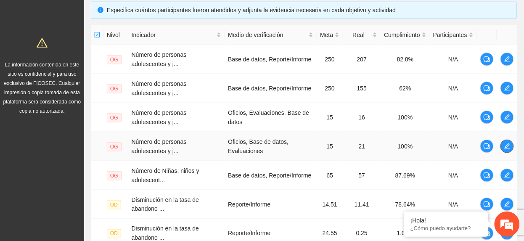
click at [510, 153] on button "button" at bounding box center [507, 146] width 13 height 13
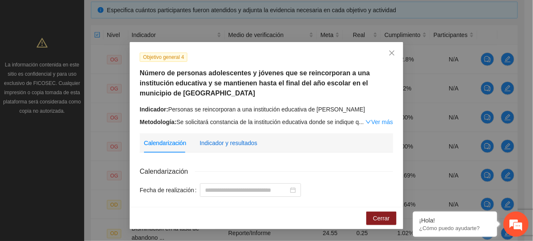
click at [240, 146] on div "Indicador y resultados" at bounding box center [228, 142] width 58 height 9
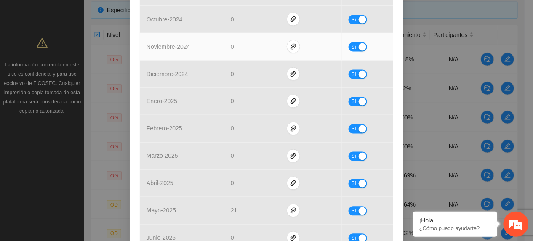
scroll to position [420, 0]
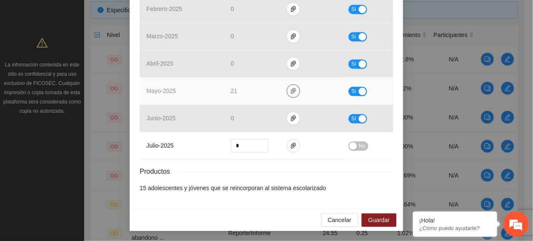
click at [291, 88] on icon "paper-clip" at bounding box center [293, 91] width 5 height 6
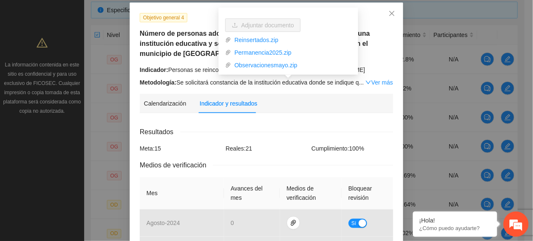
scroll to position [0, 0]
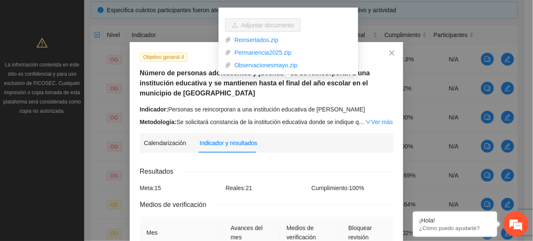
drag, startPoint x: 377, startPoint y: 81, endPoint x: 382, endPoint y: 78, distance: 5.6
click at [378, 80] on h5 "Número de personas adolescentes y jóvenes que se reincorporan a una institución…" at bounding box center [266, 83] width 253 height 30
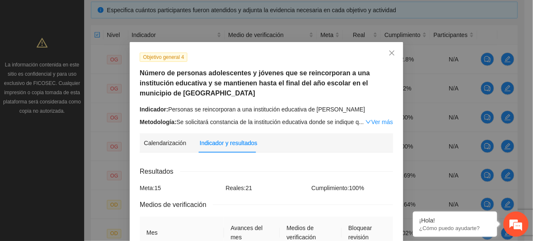
click at [376, 122] on link "Ver más" at bounding box center [378, 122] width 27 height 7
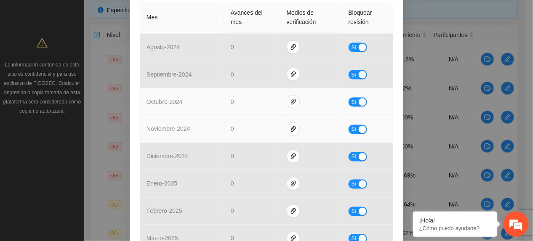
scroll to position [485, 0]
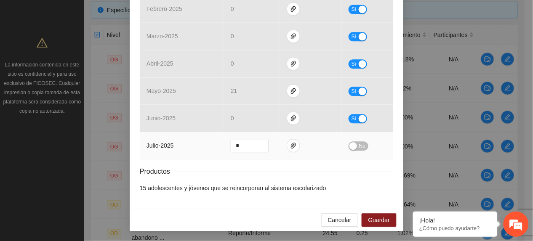
click at [354, 143] on button "No" at bounding box center [358, 145] width 20 height 9
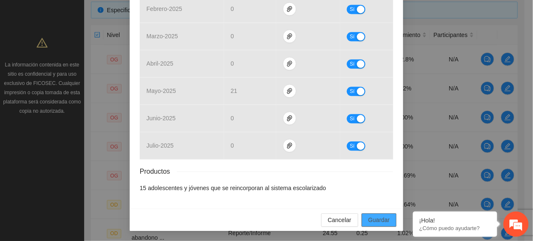
click at [374, 219] on span "Guardar" at bounding box center [378, 219] width 21 height 9
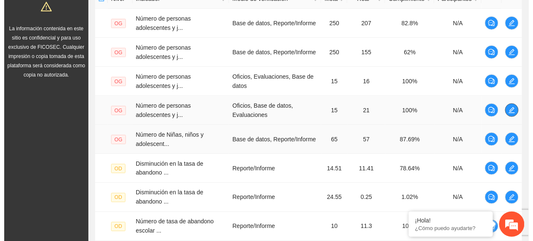
scroll to position [241, 0]
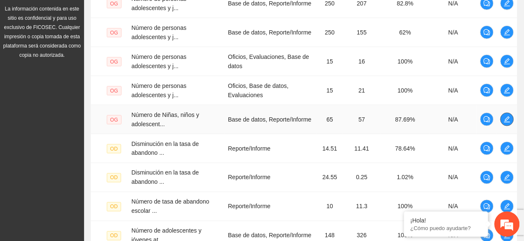
click at [511, 123] on span "edit" at bounding box center [507, 119] width 13 height 7
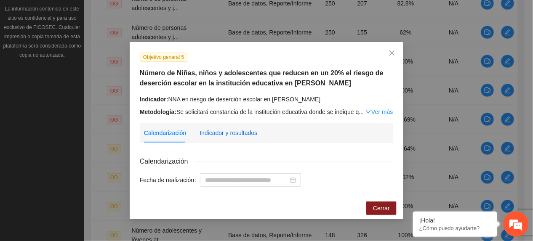
click at [238, 135] on div "Indicador y resultados" at bounding box center [228, 132] width 58 height 9
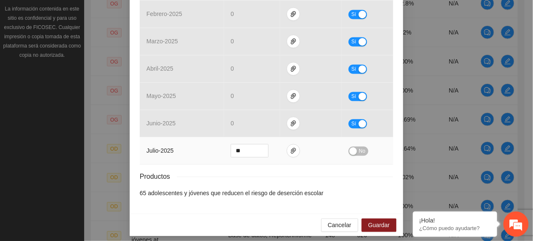
scroll to position [410, 0]
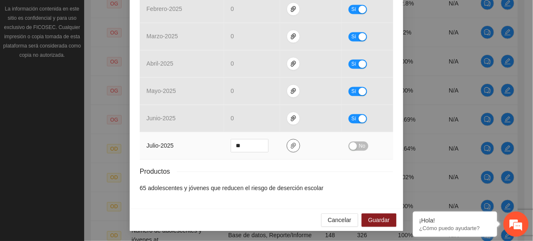
click at [290, 145] on icon "paper-clip" at bounding box center [293, 145] width 7 height 7
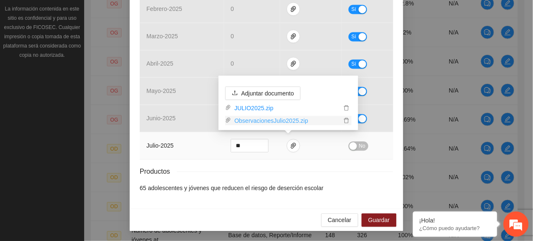
click at [255, 122] on link "ObservacionesJulio2025.zip" at bounding box center [286, 120] width 110 height 9
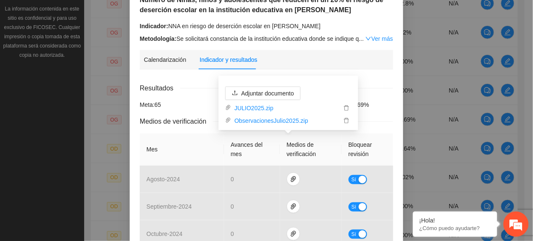
drag, startPoint x: 198, startPoint y: 108, endPoint x: 211, endPoint y: 98, distance: 16.8
click at [199, 108] on div "Meta: 65" at bounding box center [181, 104] width 86 height 9
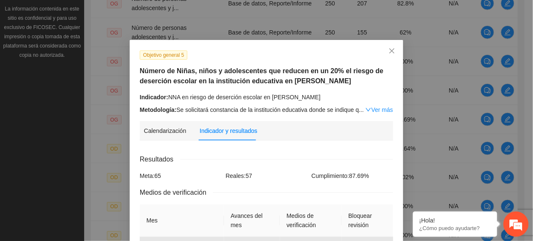
scroll to position [0, 0]
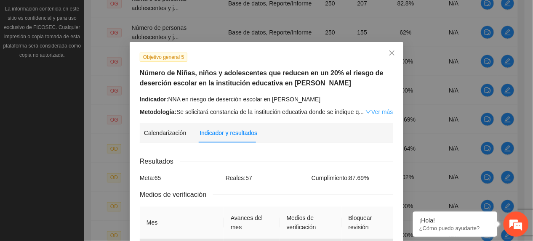
click at [369, 110] on link "Ver más" at bounding box center [378, 112] width 27 height 7
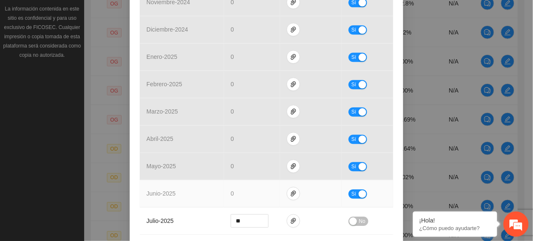
scroll to position [505, 0]
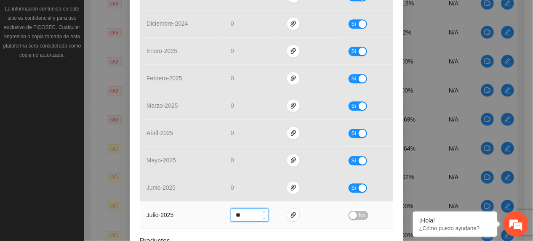
drag, startPoint x: 247, startPoint y: 206, endPoint x: 199, endPoint y: 209, distance: 48.1
click at [205, 212] on tr "julio - 2025 ** No" at bounding box center [266, 214] width 253 height 27
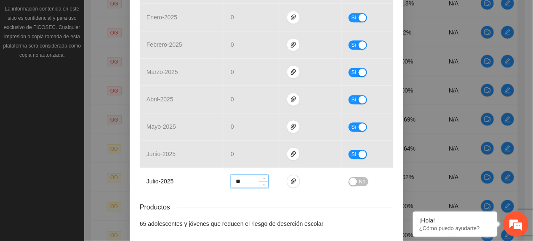
scroll to position [567, 0]
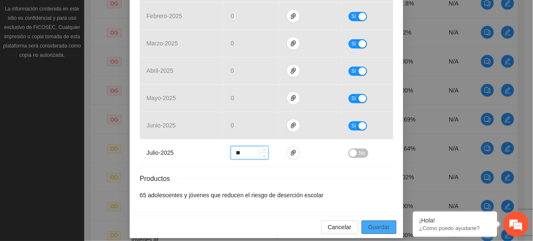
type input "**"
click at [379, 223] on span "Guardar" at bounding box center [378, 227] width 21 height 9
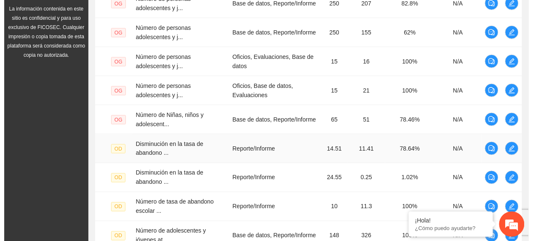
scroll to position [297, 0]
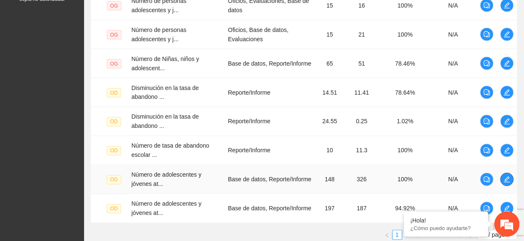
click at [509, 185] on button "button" at bounding box center [507, 179] width 13 height 13
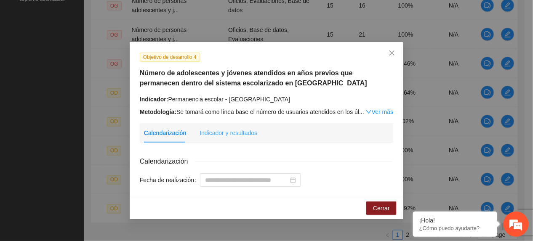
click at [251, 138] on div "Indicador y resultados" at bounding box center [228, 132] width 58 height 19
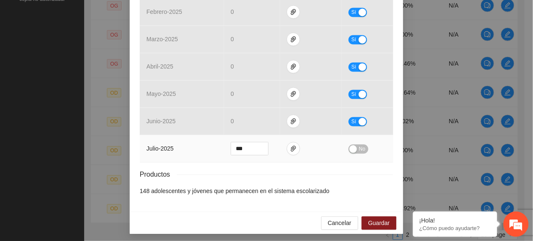
scroll to position [410, 0]
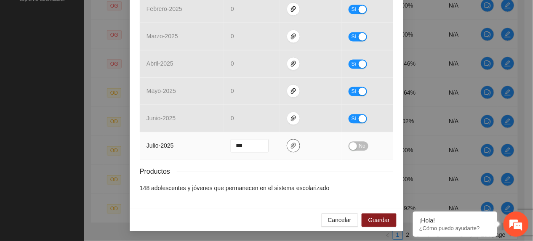
click at [287, 146] on span "paper-clip" at bounding box center [293, 145] width 13 height 7
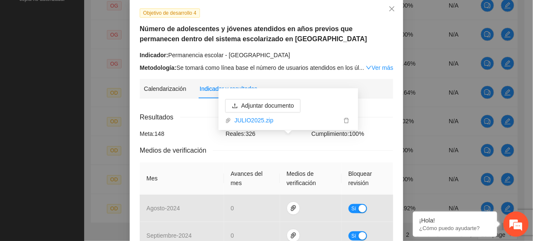
scroll to position [17, 0]
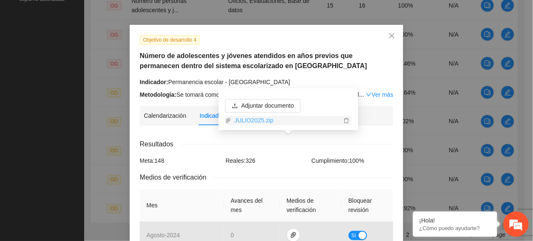
click at [244, 125] on link "JULIO2025.zip" at bounding box center [286, 120] width 110 height 9
click at [185, 218] on th "Mes" at bounding box center [182, 205] width 84 height 32
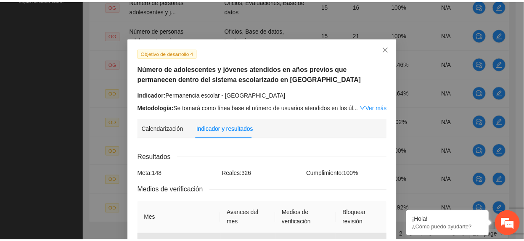
scroll to position [0, 0]
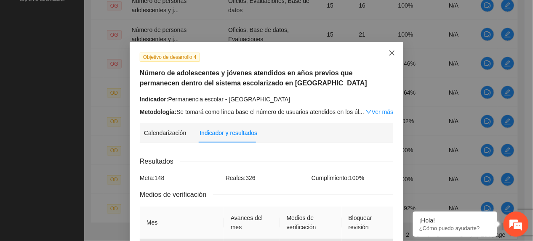
click at [383, 50] on span "Close" at bounding box center [391, 53] width 23 height 23
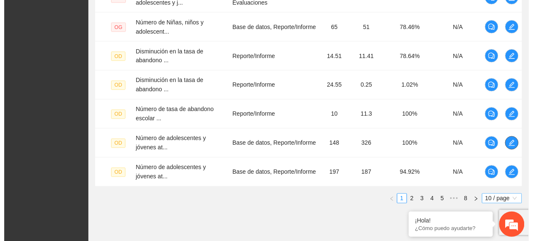
scroll to position [353, 0]
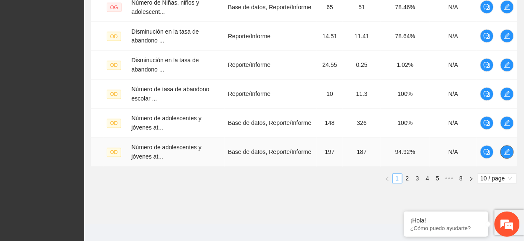
click at [507, 155] on icon "edit" at bounding box center [507, 152] width 6 height 6
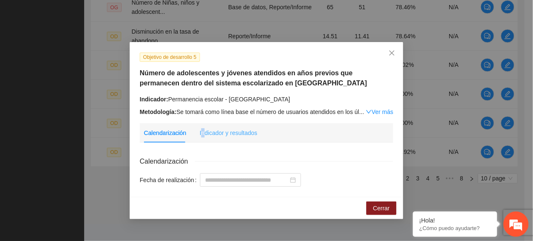
click at [202, 137] on div "Indicador y resultados" at bounding box center [228, 132] width 58 height 19
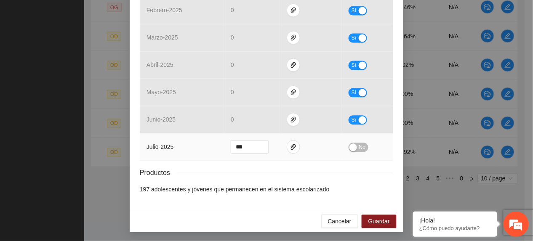
scroll to position [410, 0]
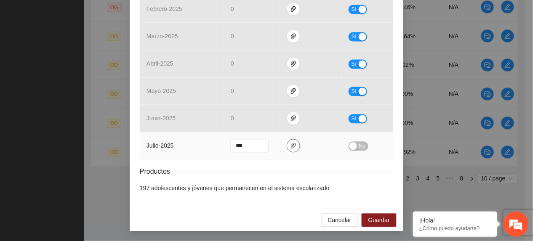
click at [286, 140] on button "button" at bounding box center [292, 145] width 13 height 13
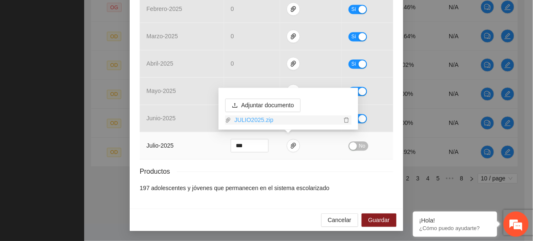
click at [249, 118] on link "JULIO2025.zip" at bounding box center [286, 120] width 110 height 9
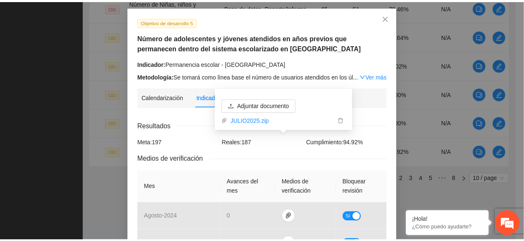
scroll to position [0, 0]
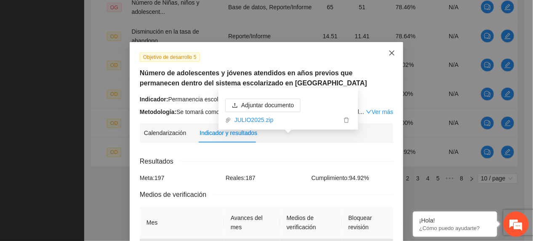
click at [384, 56] on span "Close" at bounding box center [391, 53] width 23 height 23
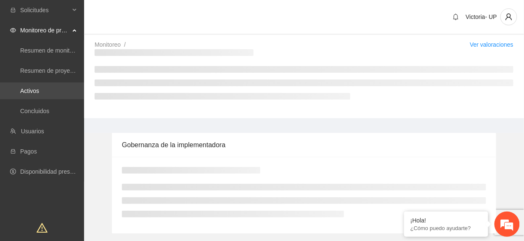
click at [39, 87] on link "Activos" at bounding box center [29, 90] width 19 height 7
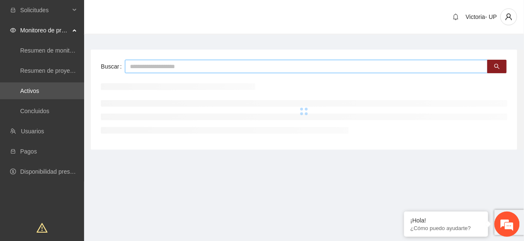
click at [227, 66] on input "text" at bounding box center [306, 66] width 363 height 13
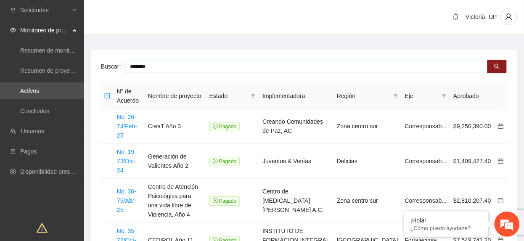
type input "*******"
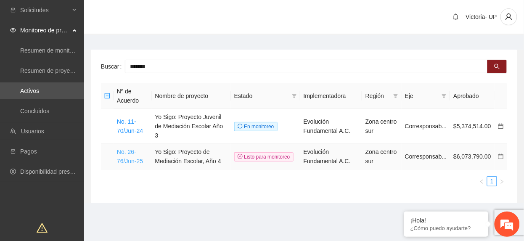
click at [120, 150] on link "No. 26-76/Jun-25" at bounding box center [130, 156] width 26 height 16
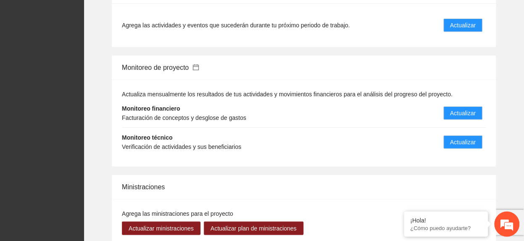
scroll to position [897, 0]
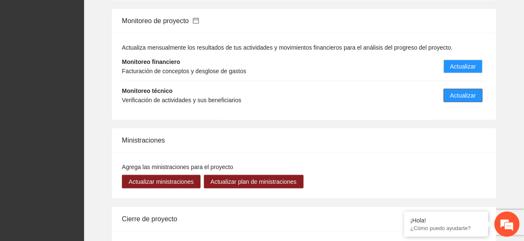
click at [468, 91] on span "Actualizar" at bounding box center [464, 95] width 26 height 9
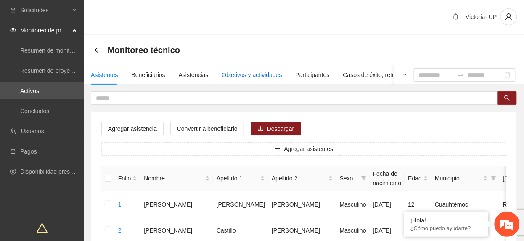
drag, startPoint x: 224, startPoint y: 75, endPoint x: 231, endPoint y: 66, distance: 11.6
click at [224, 75] on div "Objetivos y actividades" at bounding box center [252, 74] width 60 height 9
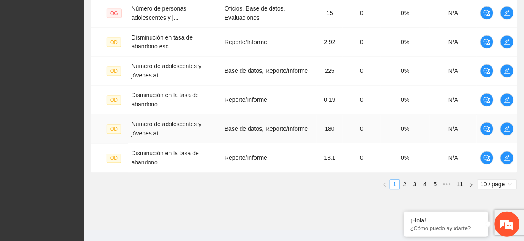
scroll to position [362, 0]
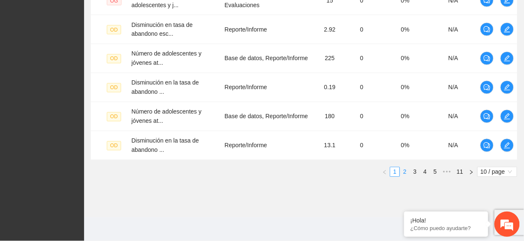
click at [404, 173] on link "2" at bounding box center [404, 171] width 9 height 9
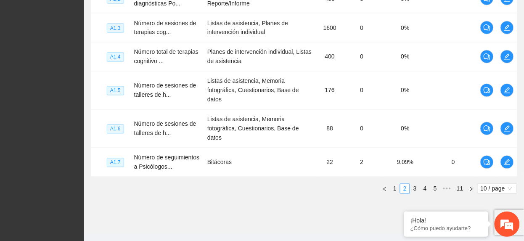
click at [417, 193] on link "3" at bounding box center [415, 188] width 9 height 9
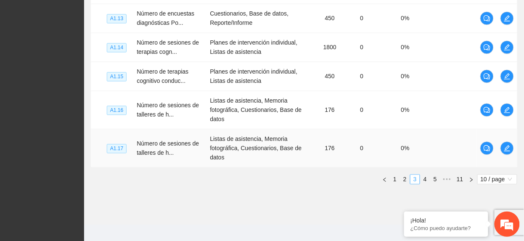
scroll to position [390, 0]
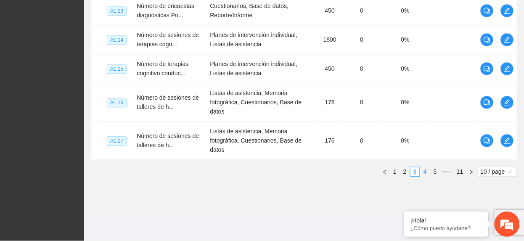
click at [424, 172] on link "4" at bounding box center [425, 171] width 9 height 9
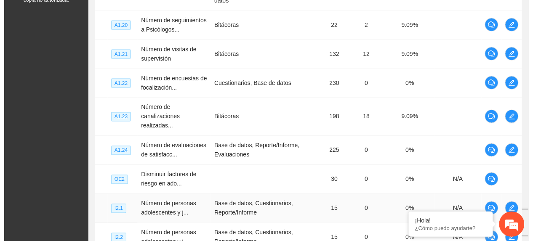
scroll to position [278, 0]
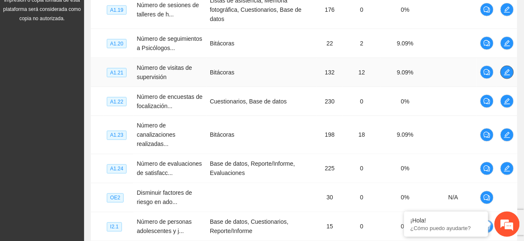
click at [507, 75] on icon "edit" at bounding box center [507, 72] width 6 height 6
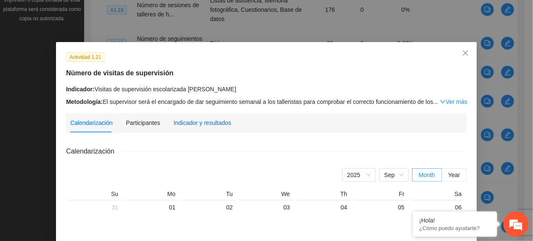
click at [195, 122] on div "Indicador y resultados" at bounding box center [202, 122] width 58 height 9
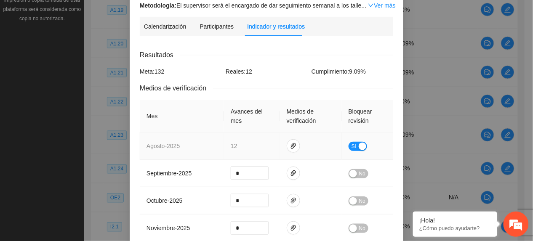
scroll to position [0, 0]
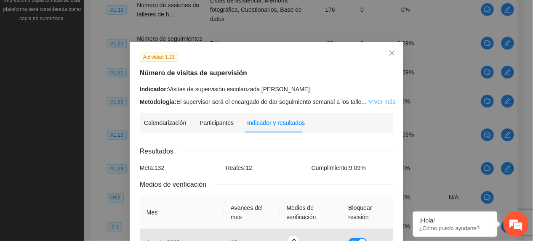
click at [376, 101] on link "Ver más" at bounding box center [381, 101] width 27 height 7
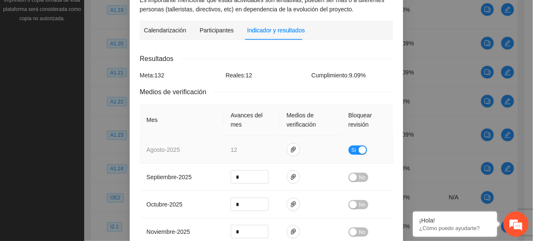
scroll to position [168, 0]
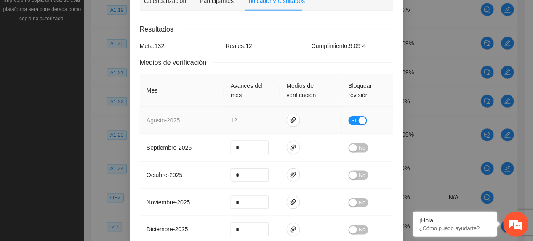
click at [351, 122] on span "Sí" at bounding box center [353, 120] width 5 height 9
drag, startPoint x: 247, startPoint y: 119, endPoint x: 202, endPoint y: 113, distance: 45.9
click at [203, 113] on tr "agosto - 2025 ** No" at bounding box center [266, 120] width 253 height 27
type input "*"
click at [359, 118] on span "No" at bounding box center [362, 120] width 6 height 9
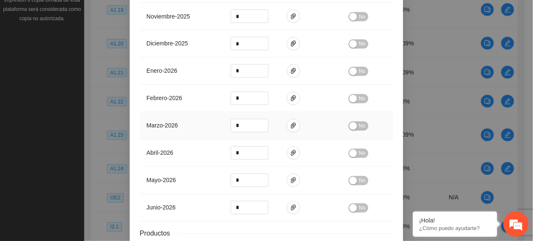
scroll to position [421, 0]
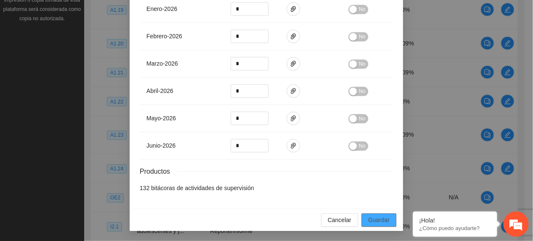
click at [379, 217] on span "Guardar" at bounding box center [378, 219] width 21 height 9
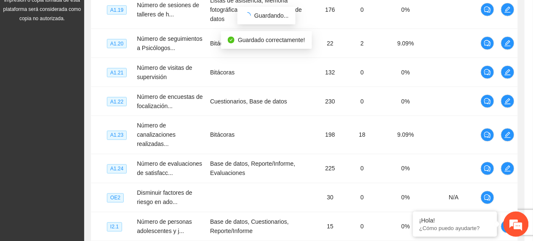
scroll to position [379, 0]
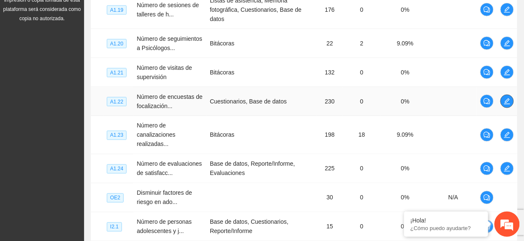
click at [507, 105] on icon "edit" at bounding box center [507, 101] width 7 height 7
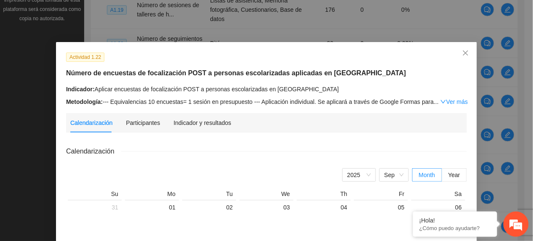
click at [211, 117] on div "Indicador y resultados" at bounding box center [202, 122] width 58 height 19
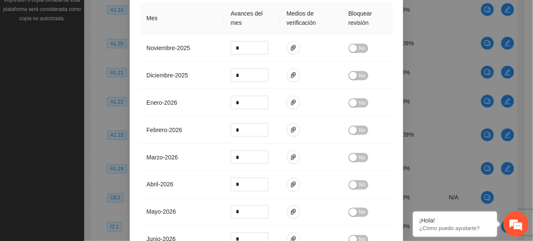
scroll to position [0, 0]
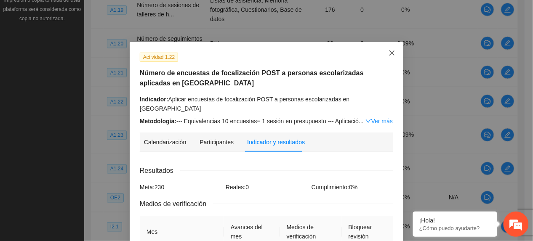
click at [382, 53] on span "Close" at bounding box center [391, 53] width 23 height 23
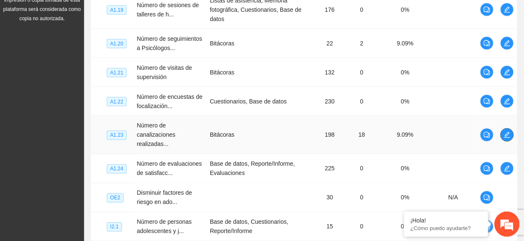
click at [502, 138] on span "edit" at bounding box center [507, 135] width 13 height 7
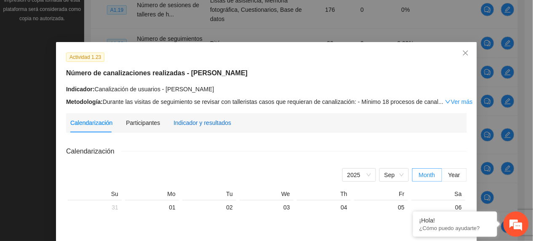
click at [221, 121] on div "Indicador y resultados" at bounding box center [202, 122] width 58 height 9
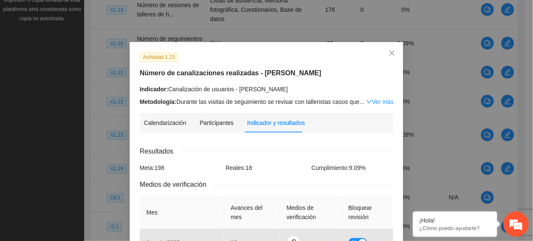
click at [367, 101] on link "Ver más" at bounding box center [379, 101] width 27 height 7
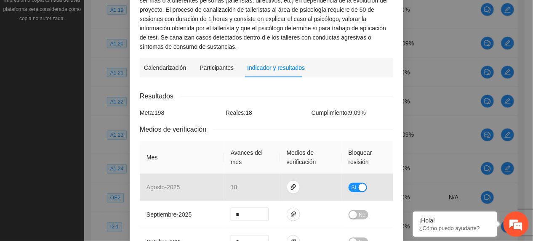
scroll to position [168, 0]
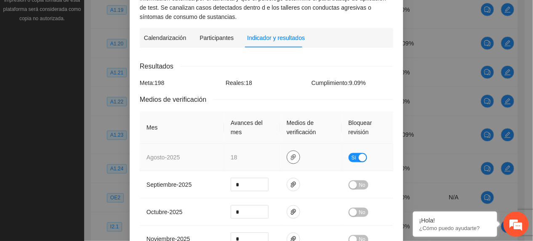
click at [291, 151] on button "button" at bounding box center [292, 157] width 13 height 13
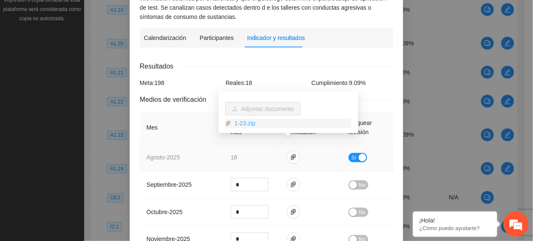
click at [242, 125] on link "1-23.zip" at bounding box center [291, 123] width 120 height 9
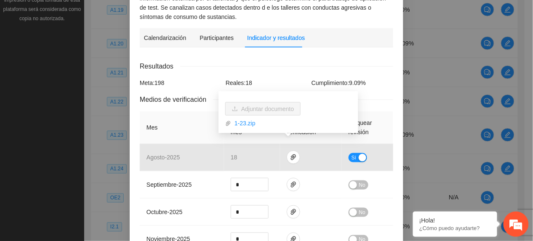
scroll to position [0, 0]
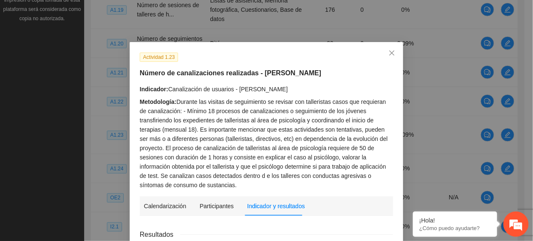
drag, startPoint x: 338, startPoint y: 53, endPoint x: 342, endPoint y: 61, distance: 9.5
click at [338, 53] on div "Actividad 1.23" at bounding box center [267, 57] width 260 height 10
click at [388, 50] on icon "close" at bounding box center [391, 53] width 7 height 7
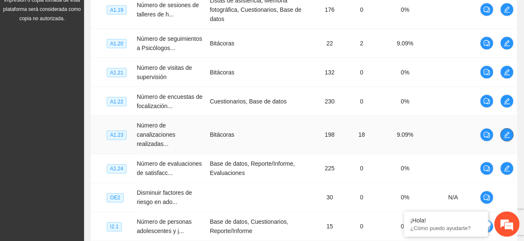
click at [501, 138] on span "edit" at bounding box center [507, 135] width 13 height 7
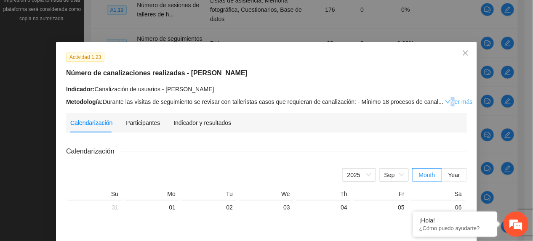
click at [445, 101] on link "Ver más" at bounding box center [458, 101] width 27 height 7
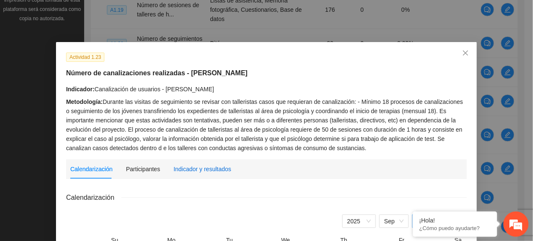
click at [193, 168] on div "Indicador y resultados" at bounding box center [202, 168] width 58 height 9
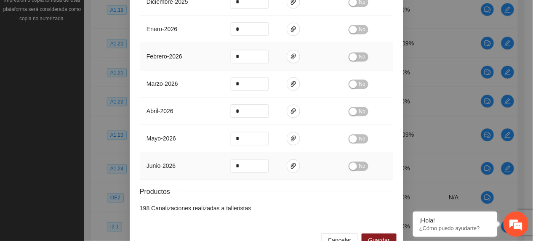
scroll to position [448, 0]
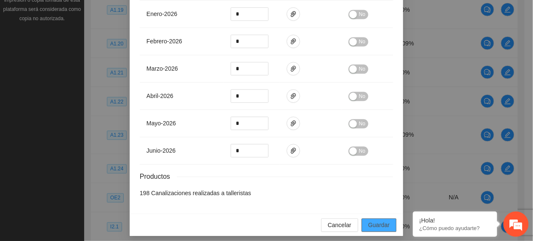
drag, startPoint x: 367, startPoint y: 221, endPoint x: 395, endPoint y: 241, distance: 34.2
click at [368, 221] on span "Guardar" at bounding box center [378, 224] width 21 height 9
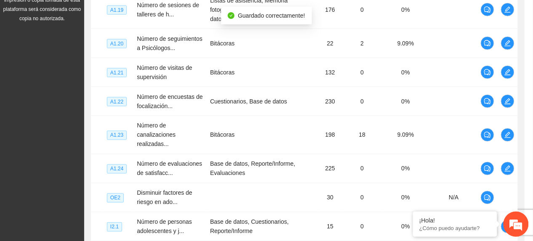
scroll to position [406, 0]
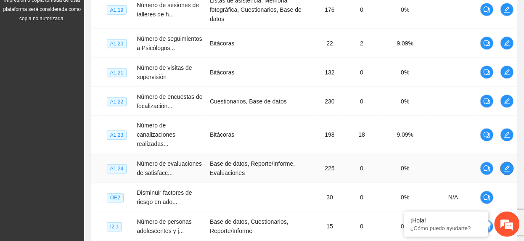
click at [507, 175] on button "button" at bounding box center [507, 168] width 13 height 13
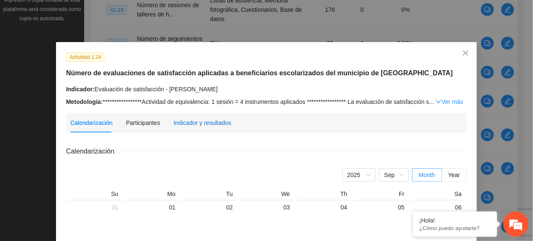
click at [176, 127] on div "Indicador y resultados" at bounding box center [202, 122] width 58 height 9
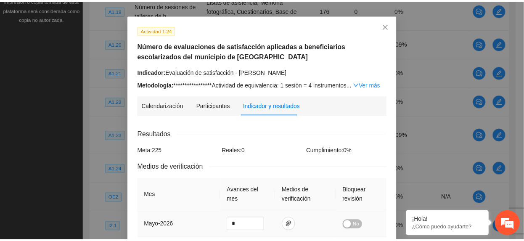
scroll to position [0, 0]
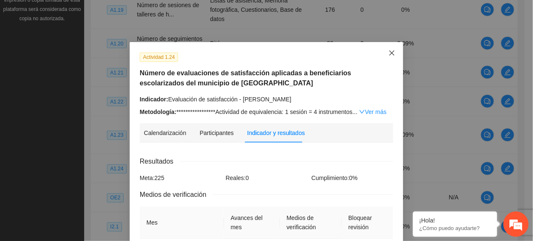
drag, startPoint x: 387, startPoint y: 53, endPoint x: 381, endPoint y: 53, distance: 6.7
click at [389, 53] on icon "close" at bounding box center [391, 52] width 5 height 5
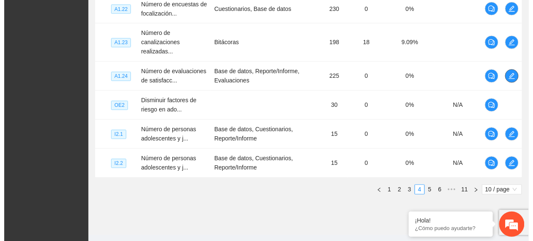
scroll to position [390, 0]
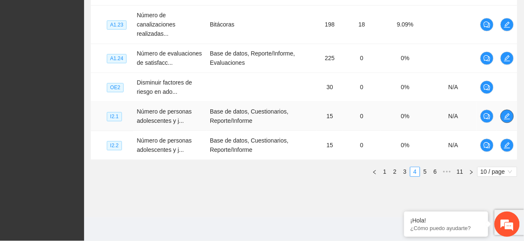
click at [506, 120] on icon "edit" at bounding box center [507, 116] width 7 height 7
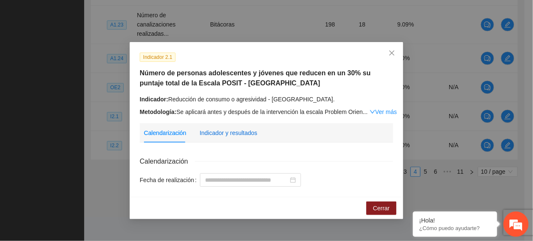
click at [232, 133] on div "Indicador y resultados" at bounding box center [228, 132] width 58 height 9
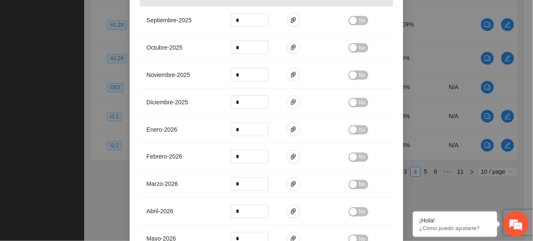
scroll to position [112, 0]
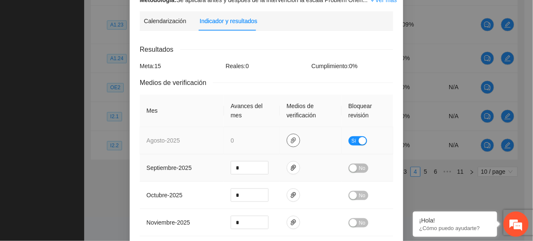
drag, startPoint x: 290, startPoint y: 142, endPoint x: 273, endPoint y: 162, distance: 25.6
click at [290, 142] on icon "paper-clip" at bounding box center [293, 140] width 7 height 7
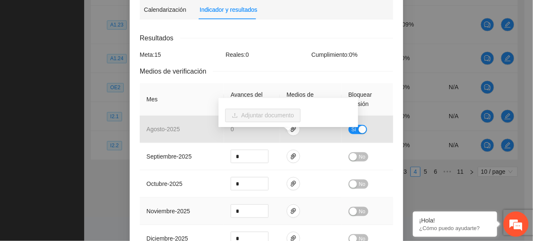
scroll to position [56, 0]
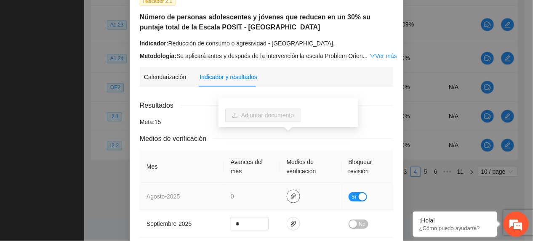
click at [290, 197] on icon "paper-clip" at bounding box center [293, 196] width 7 height 7
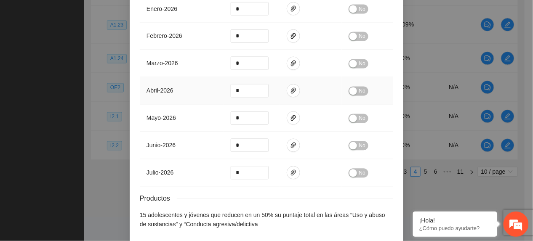
scroll to position [421, 0]
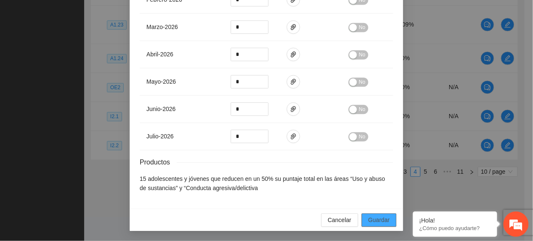
click at [388, 222] on button "Guardar" at bounding box center [378, 219] width 35 height 13
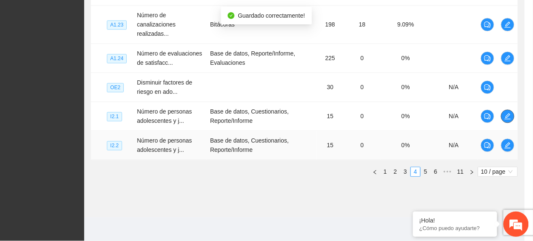
scroll to position [371, 0]
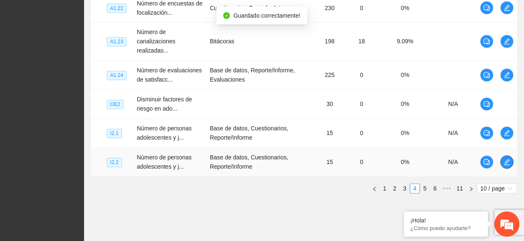
click at [507, 169] on button "button" at bounding box center [507, 162] width 13 height 13
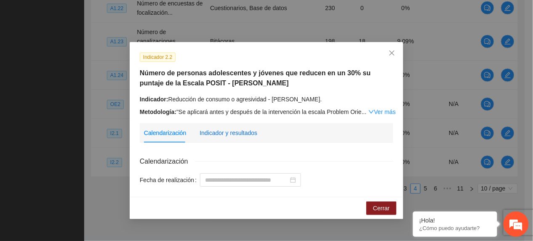
click at [231, 132] on div "Indicador y resultados" at bounding box center [228, 132] width 58 height 9
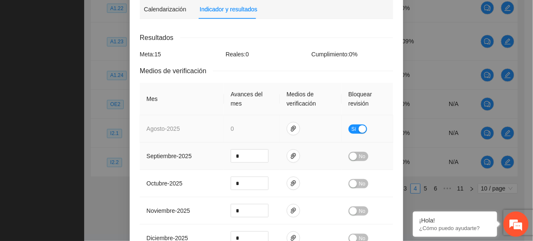
scroll to position [168, 0]
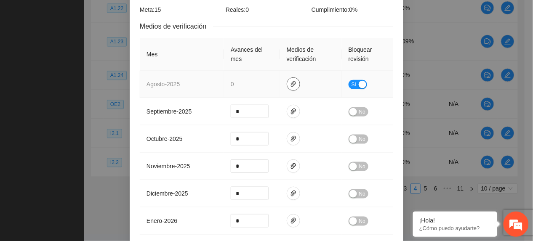
click at [290, 82] on icon "paper-clip" at bounding box center [293, 84] width 7 height 7
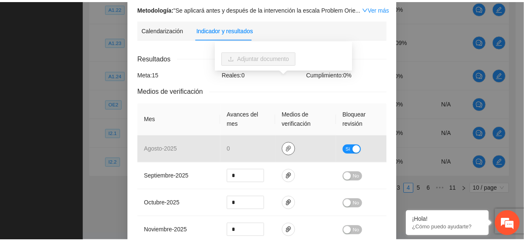
scroll to position [0, 0]
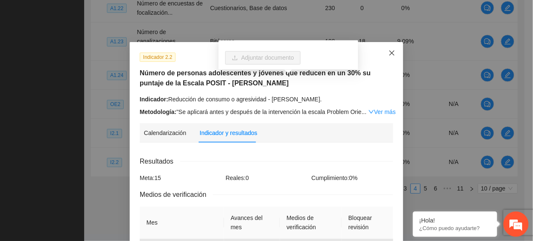
click at [391, 54] on span "Close" at bounding box center [391, 53] width 23 height 23
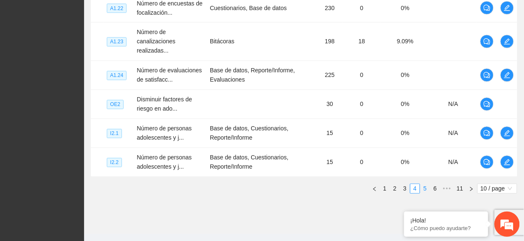
click at [423, 193] on link "5" at bounding box center [425, 188] width 9 height 9
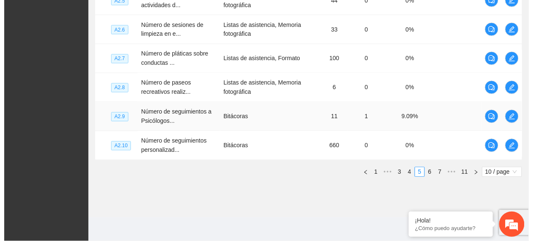
scroll to position [193, 0]
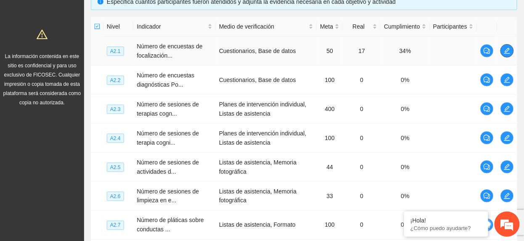
click at [509, 54] on icon "edit" at bounding box center [507, 51] width 6 height 6
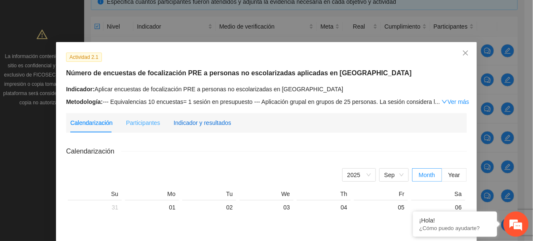
click at [203, 123] on div "Indicador y resultados" at bounding box center [202, 122] width 58 height 9
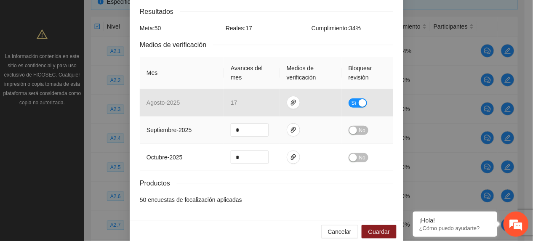
scroll to position [162, 0]
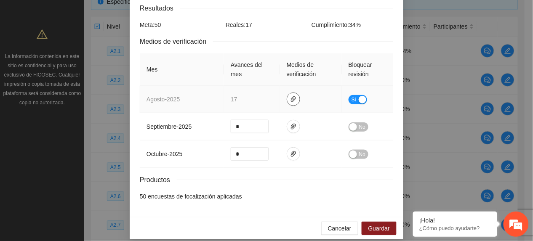
click at [290, 96] on icon "paper-clip" at bounding box center [293, 99] width 7 height 7
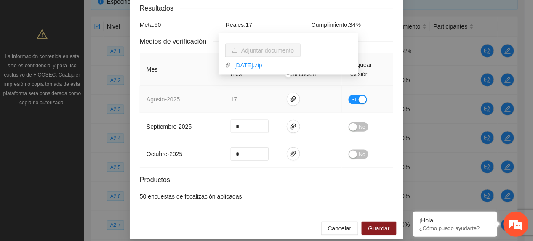
drag, startPoint x: 254, startPoint y: 66, endPoint x: 248, endPoint y: 87, distance: 22.5
click at [254, 66] on link "Agosto2025.zip" at bounding box center [291, 65] width 120 height 9
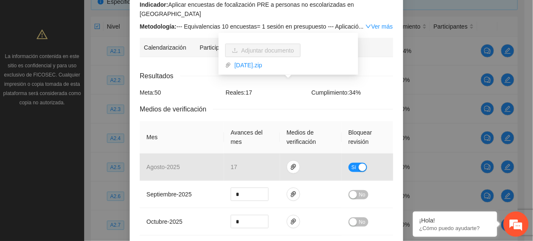
scroll to position [0, 0]
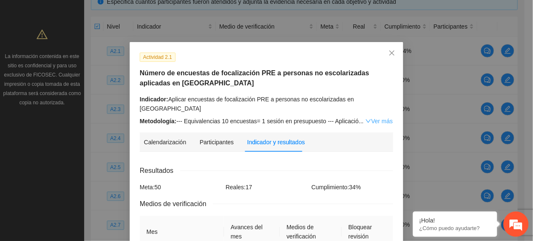
click at [375, 118] on link "Ver más" at bounding box center [378, 121] width 27 height 7
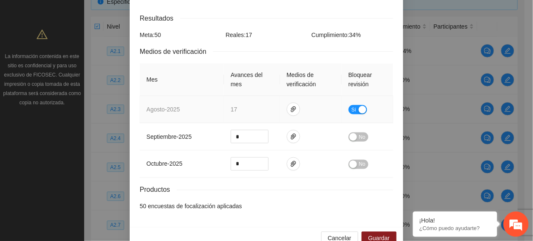
scroll to position [265, 0]
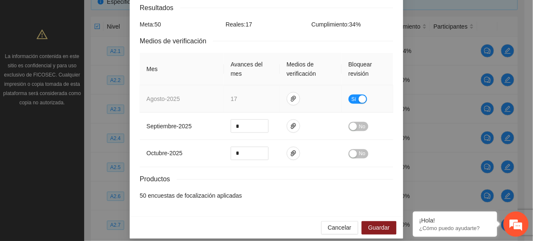
click at [352, 95] on span "Sí" at bounding box center [353, 99] width 5 height 9
click at [377, 225] on span "Guardar" at bounding box center [378, 227] width 21 height 9
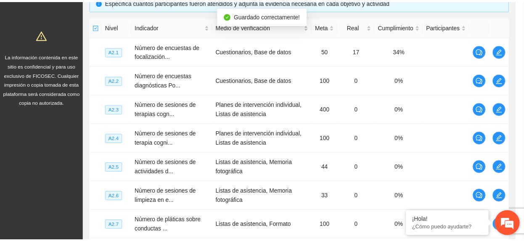
scroll to position [223, 0]
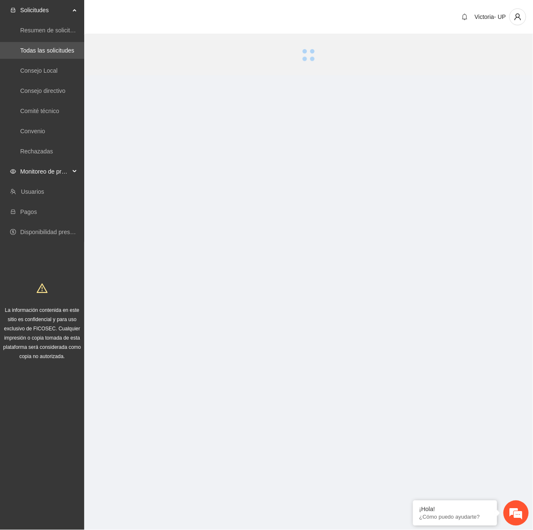
click at [48, 174] on span "Monitoreo de proyectos" at bounding box center [45, 171] width 50 height 17
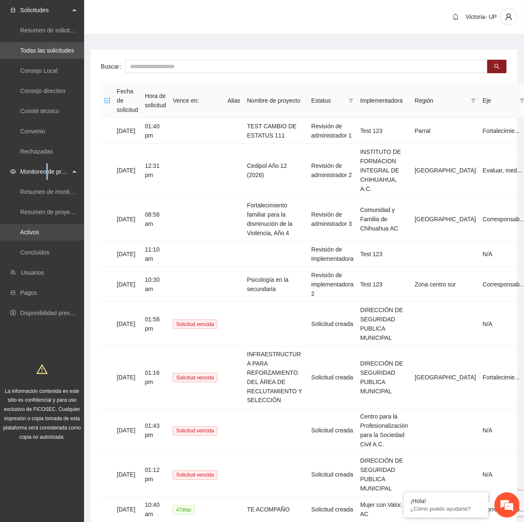
click at [34, 234] on link "Activos" at bounding box center [29, 232] width 19 height 7
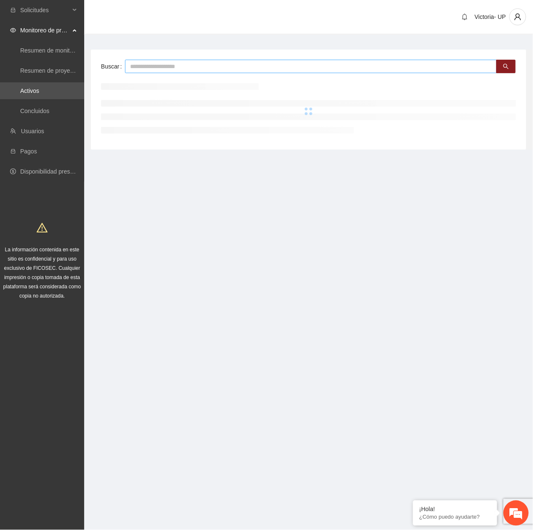
click at [283, 63] on input "text" at bounding box center [310, 66] width 371 height 13
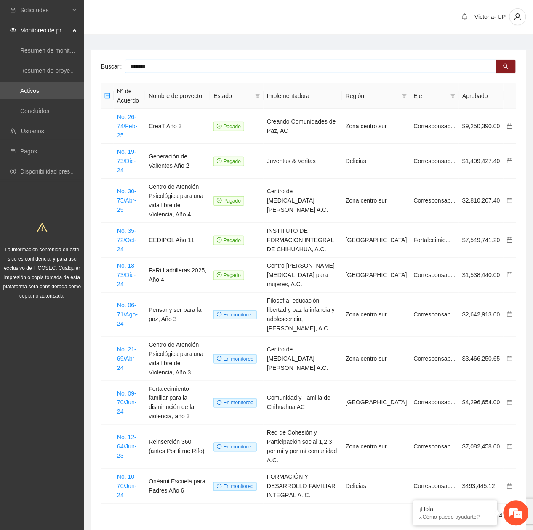
type input "*******"
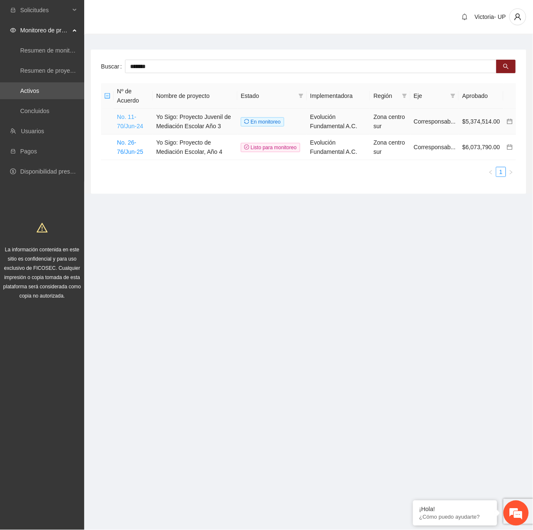
click at [117, 128] on link "No. 11-70/Jun-24" at bounding box center [130, 122] width 26 height 16
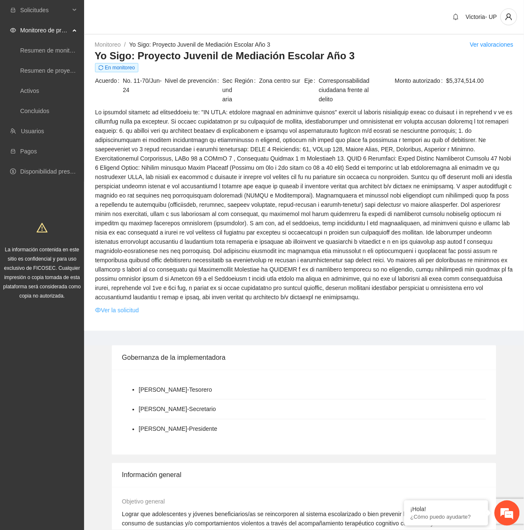
click at [119, 307] on link "Ver la solicitud" at bounding box center [117, 310] width 44 height 9
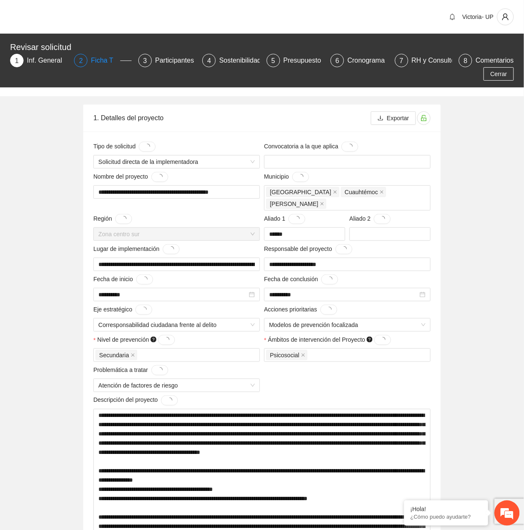
click at [106, 62] on div "Ficha T" at bounding box center [105, 60] width 29 height 13
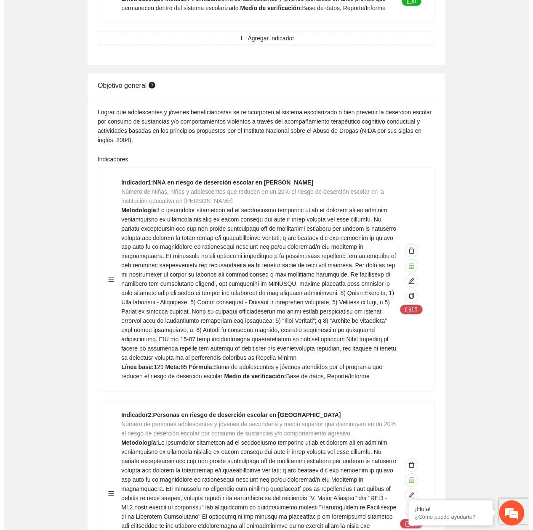
scroll to position [953, 0]
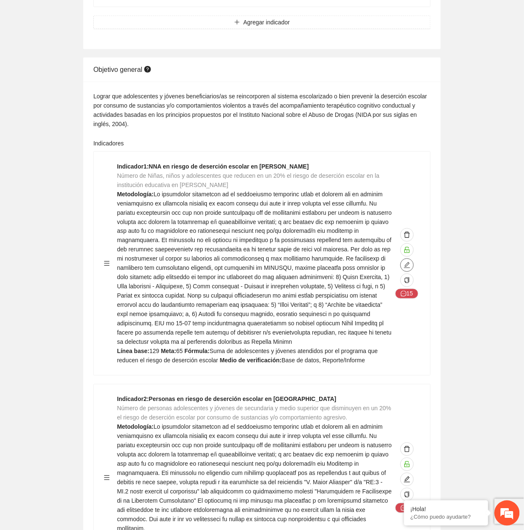
click at [405, 259] on button "button" at bounding box center [406, 265] width 13 height 13
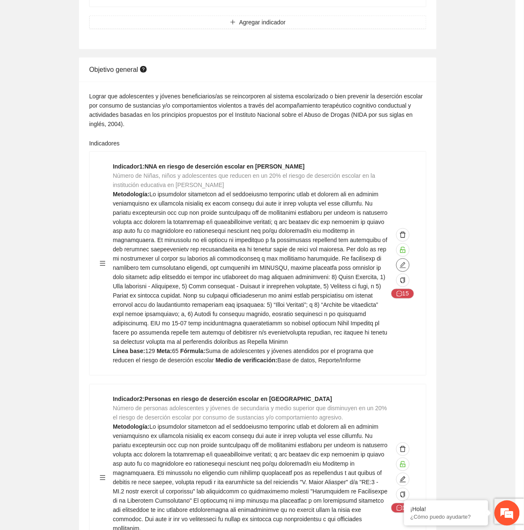
type textarea "***"
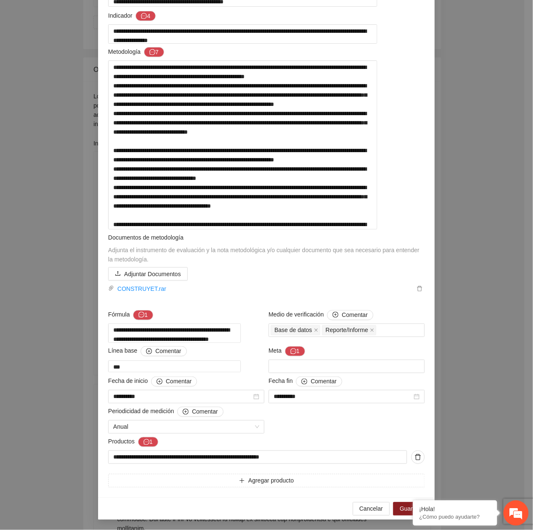
scroll to position [133, 0]
click at [140, 285] on link "CONSTRUYET.rar" at bounding box center [264, 288] width 300 height 9
click at [138, 126] on textarea at bounding box center [242, 145] width 269 height 169
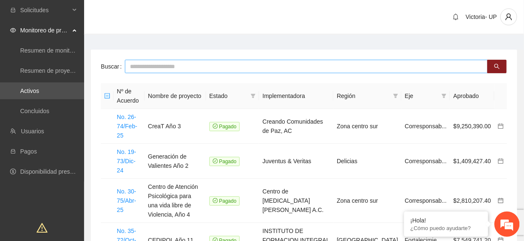
click at [219, 65] on input "text" at bounding box center [306, 66] width 363 height 13
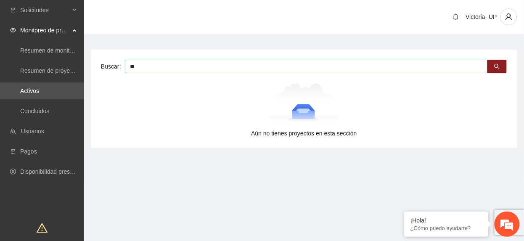
type input "*"
type input "******"
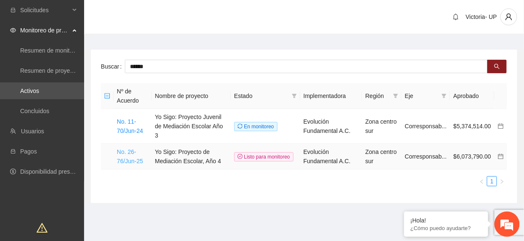
click at [130, 150] on link "No. 26-76/Jun-25" at bounding box center [130, 156] width 26 height 16
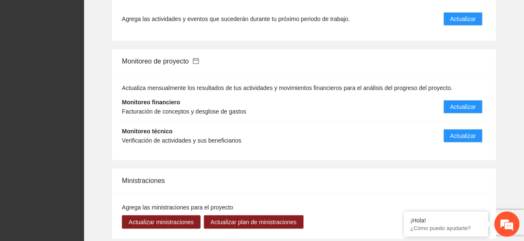
scroll to position [897, 0]
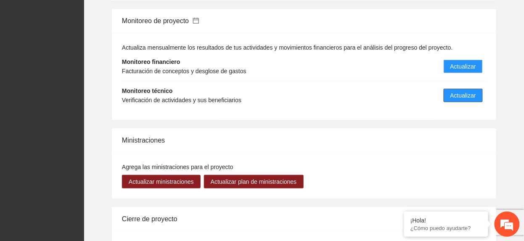
click at [459, 91] on span "Actualizar" at bounding box center [464, 95] width 26 height 9
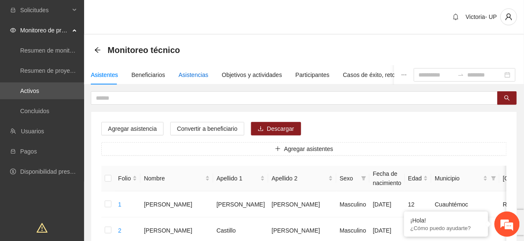
drag, startPoint x: 196, startPoint y: 73, endPoint x: 183, endPoint y: 22, distance: 52.0
click at [196, 73] on div "Asistencias" at bounding box center [194, 74] width 30 height 9
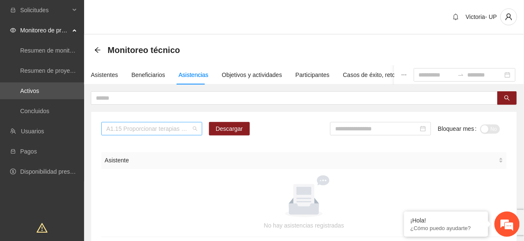
drag, startPoint x: 170, startPoint y: 122, endPoint x: 169, endPoint y: 128, distance: 6.4
click at [170, 125] on div "A1.15 Proporcionar terapias cognitivo-conductuales de seguimiento a adolescente…" at bounding box center [151, 128] width 101 height 13
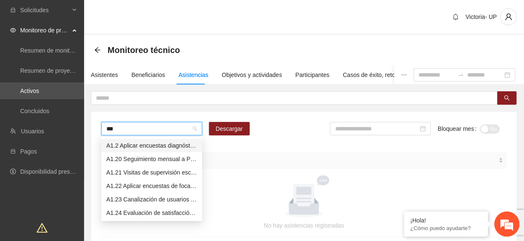
type input "****"
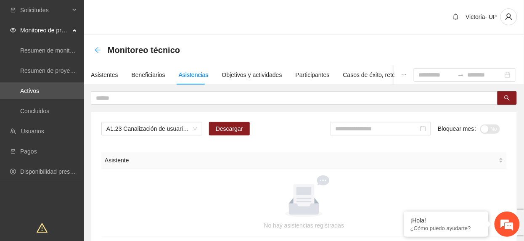
click at [95, 47] on icon "arrow-left" at bounding box center [97, 50] width 7 height 7
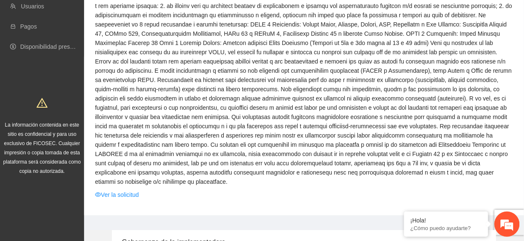
scroll to position [112, 0]
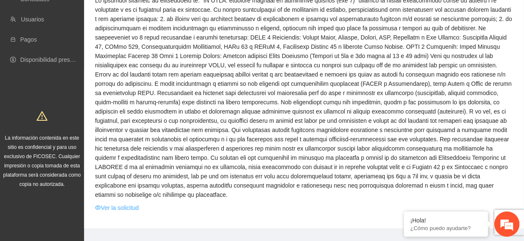
click at [125, 203] on link "Ver la solicitud" at bounding box center [117, 207] width 44 height 9
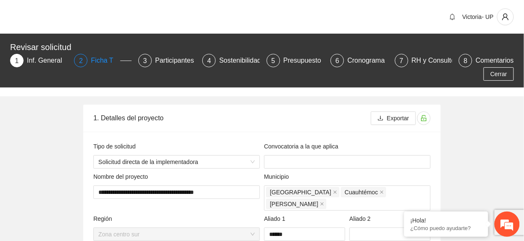
click at [101, 56] on div "Ficha T" at bounding box center [105, 60] width 29 height 13
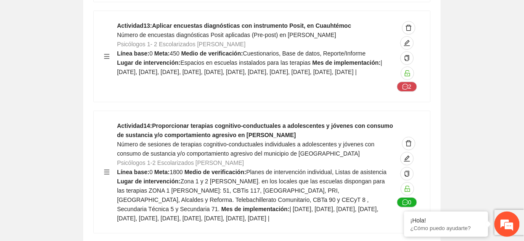
scroll to position [3589, 0]
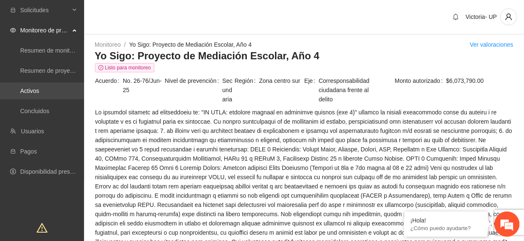
click at [39, 87] on link "Activos" at bounding box center [29, 90] width 19 height 7
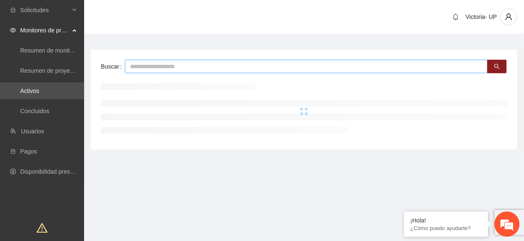
click at [182, 63] on input "text" at bounding box center [306, 66] width 363 height 13
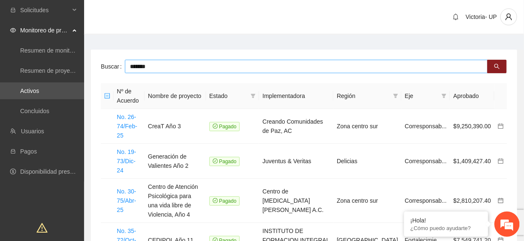
type input "*******"
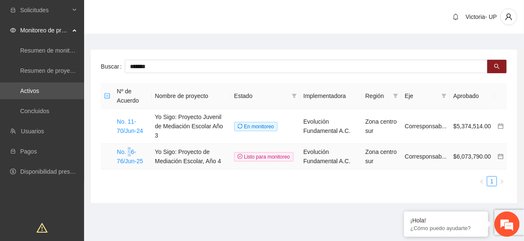
click at [130, 147] on td "No. 26-76/Jun-25" at bounding box center [133, 157] width 38 height 26
drag, startPoint x: 130, startPoint y: 147, endPoint x: 129, endPoint y: 151, distance: 4.3
click at [129, 150] on link "No. 26-76/Jun-25" at bounding box center [130, 156] width 26 height 16
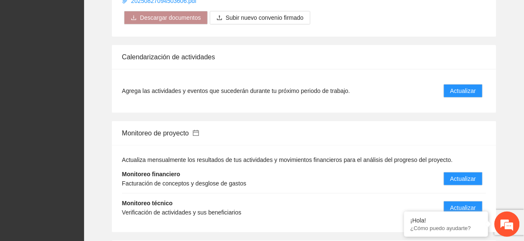
scroll to position [897, 0]
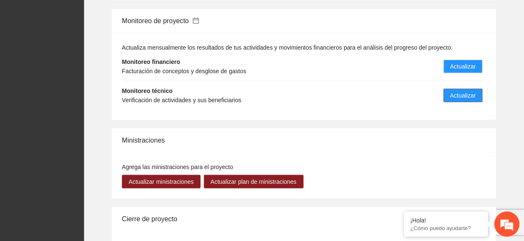
click at [455, 91] on span "Actualizar" at bounding box center [464, 95] width 26 height 9
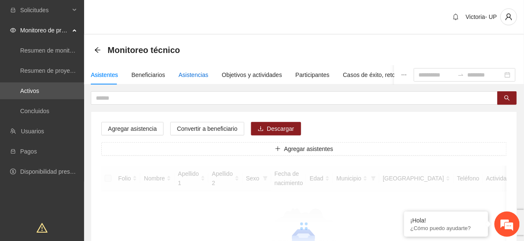
click at [196, 72] on div "Asistencias" at bounding box center [194, 74] width 30 height 9
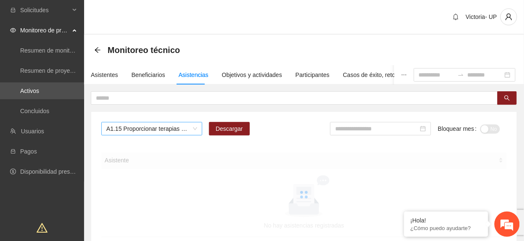
click at [161, 130] on span "A1.15 Proporcionar terapias cognitivo-conductuales de seguimiento a adolescente…" at bounding box center [151, 128] width 91 height 13
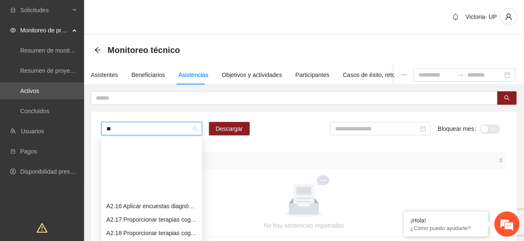
type input "***"
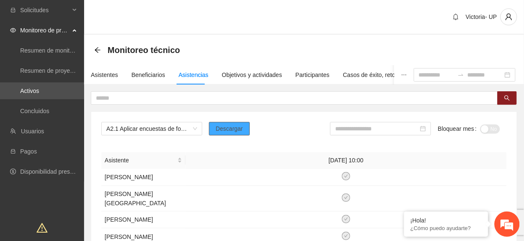
click at [229, 126] on span "Descargar" at bounding box center [229, 128] width 27 height 9
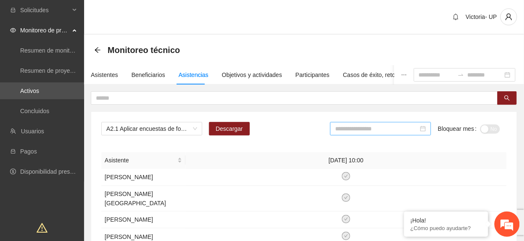
drag, startPoint x: 389, startPoint y: 138, endPoint x: 387, endPoint y: 131, distance: 6.8
click at [388, 138] on div at bounding box center [380, 132] width 101 height 20
click at [387, 130] on input at bounding box center [376, 128] width 83 height 9
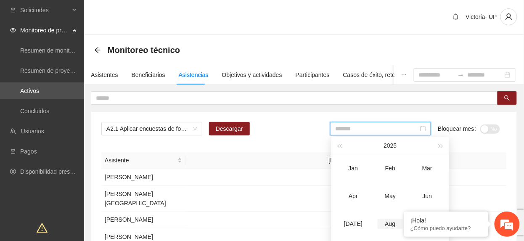
click at [382, 221] on div "Aug" at bounding box center [390, 224] width 25 height 10
type input "*******"
